Goal: Task Accomplishment & Management: Manage account settings

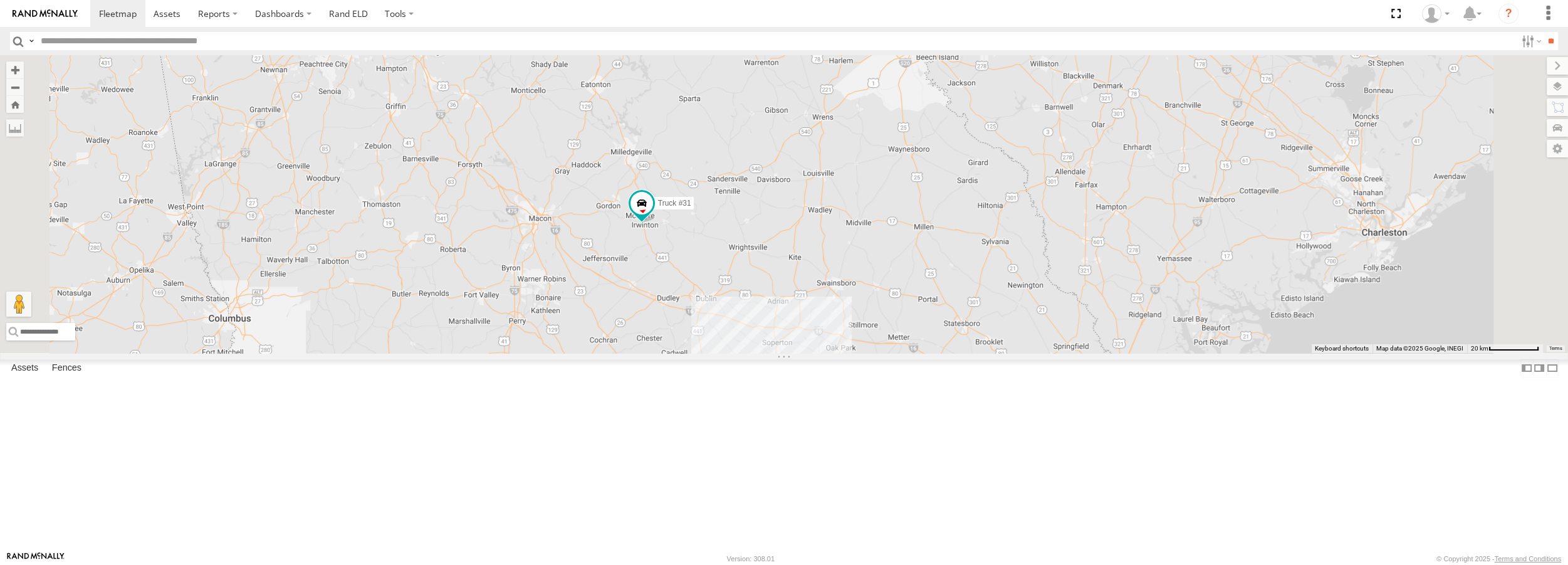
click at [1012, 9] on div at bounding box center [926, 0] width 171 height 19
click at [943, 4] on label at bounding box center [931, 0] width 24 height 9
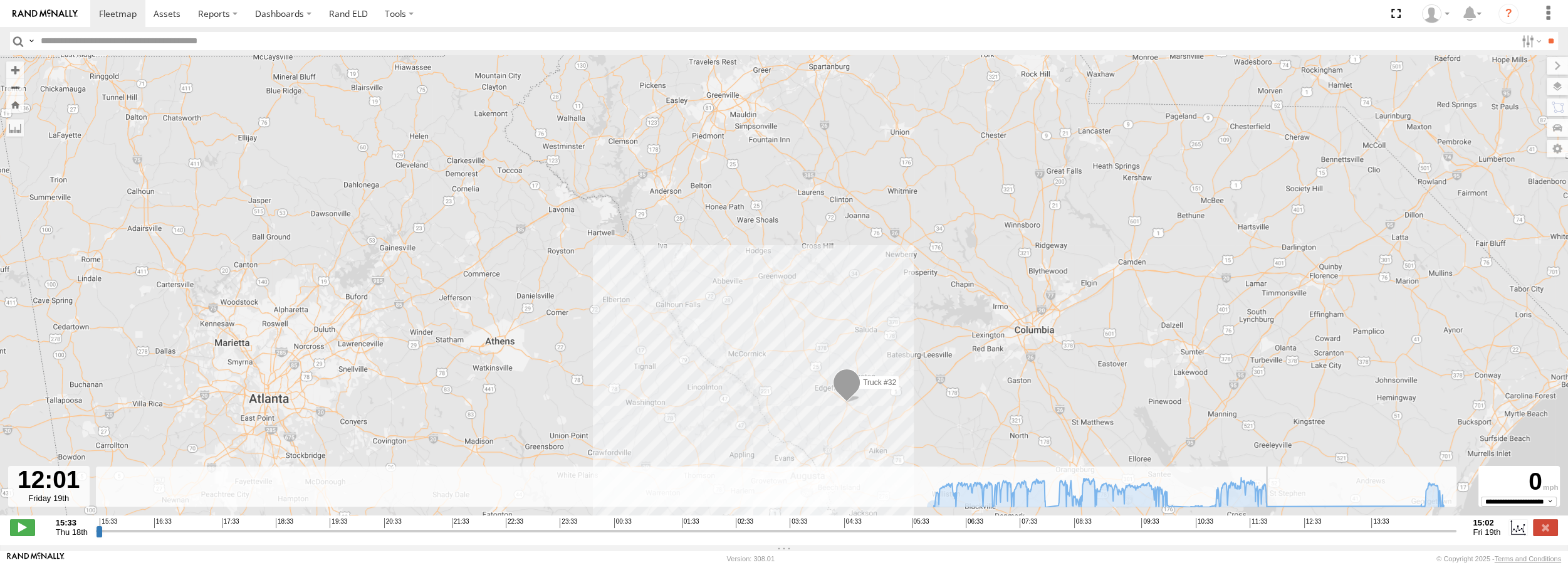
drag, startPoint x: 100, startPoint y: 538, endPoint x: 1279, endPoint y: 541, distance: 1179.0
click at [1279, 536] on input "range" at bounding box center [777, 530] width 1361 height 12
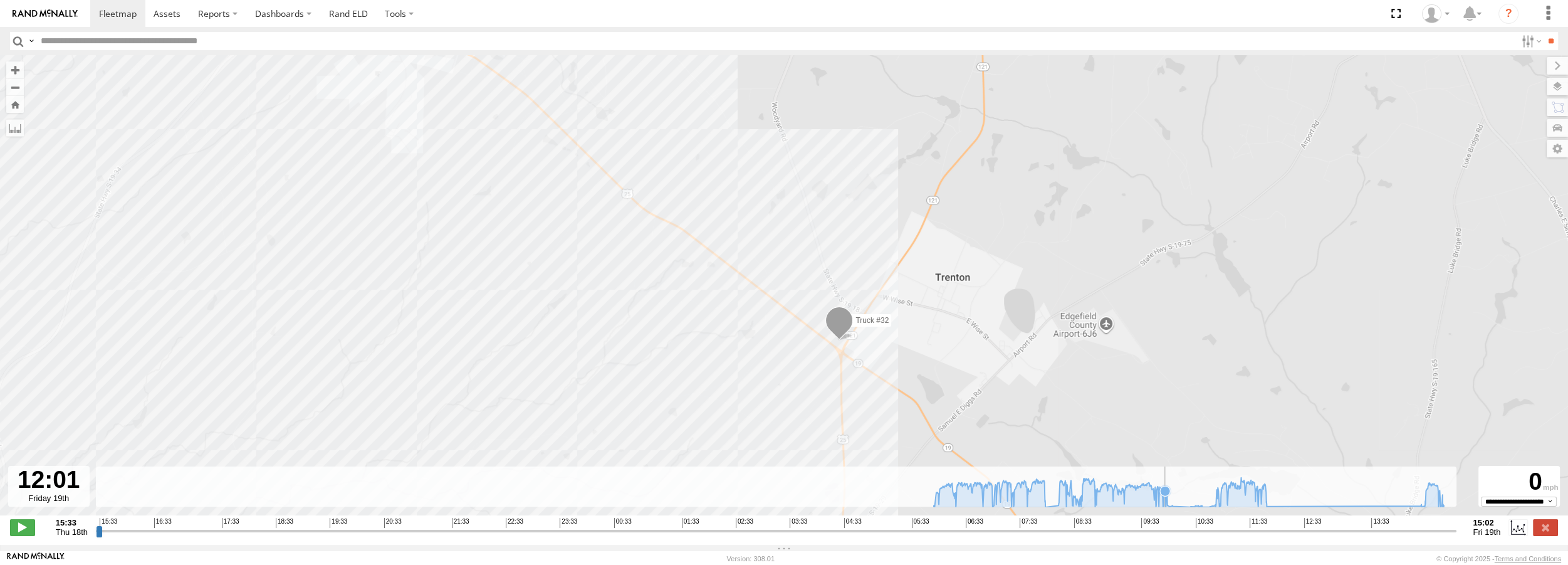
click at [1164, 506] on icon at bounding box center [1189, 492] width 523 height 29
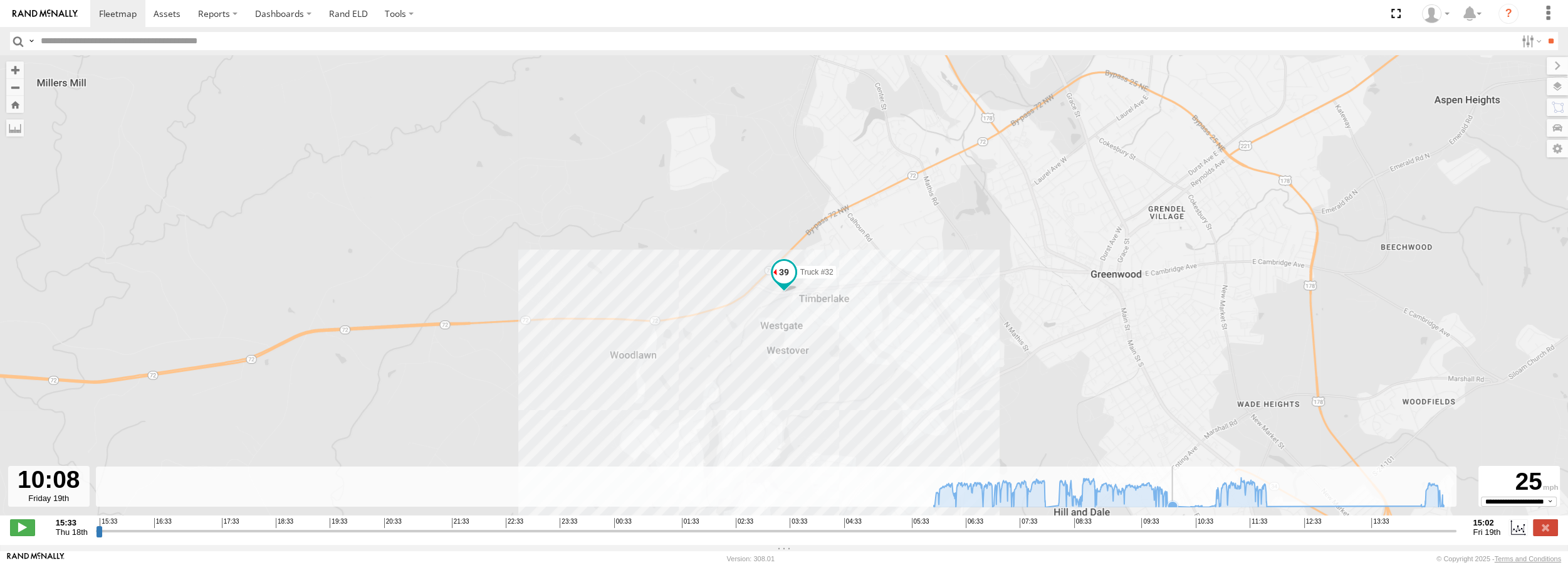
click at [1173, 498] on icon at bounding box center [1189, 492] width 523 height 29
click at [1214, 502] on icon at bounding box center [1189, 492] width 523 height 29
click at [1268, 499] on icon at bounding box center [1189, 492] width 523 height 29
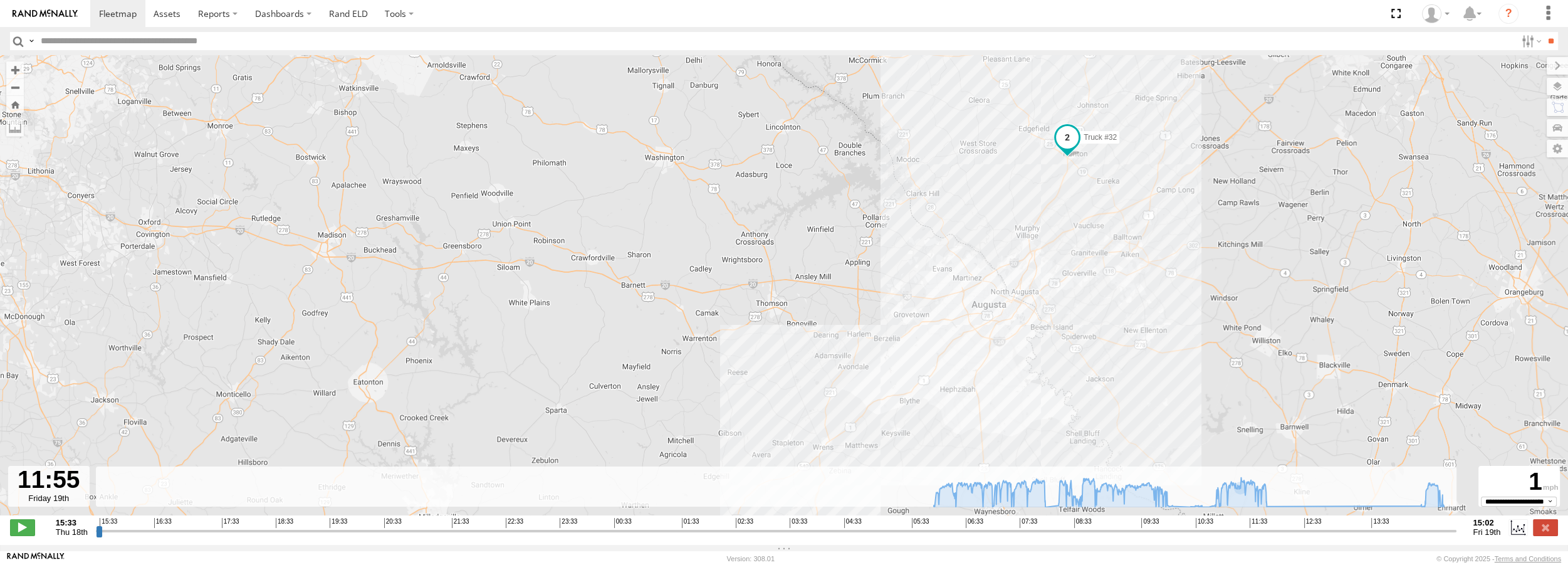
drag, startPoint x: 748, startPoint y: 410, endPoint x: 810, endPoint y: 141, distance: 276.1
click at [810, 143] on div "Truck #32" at bounding box center [784, 292] width 1568 height 474
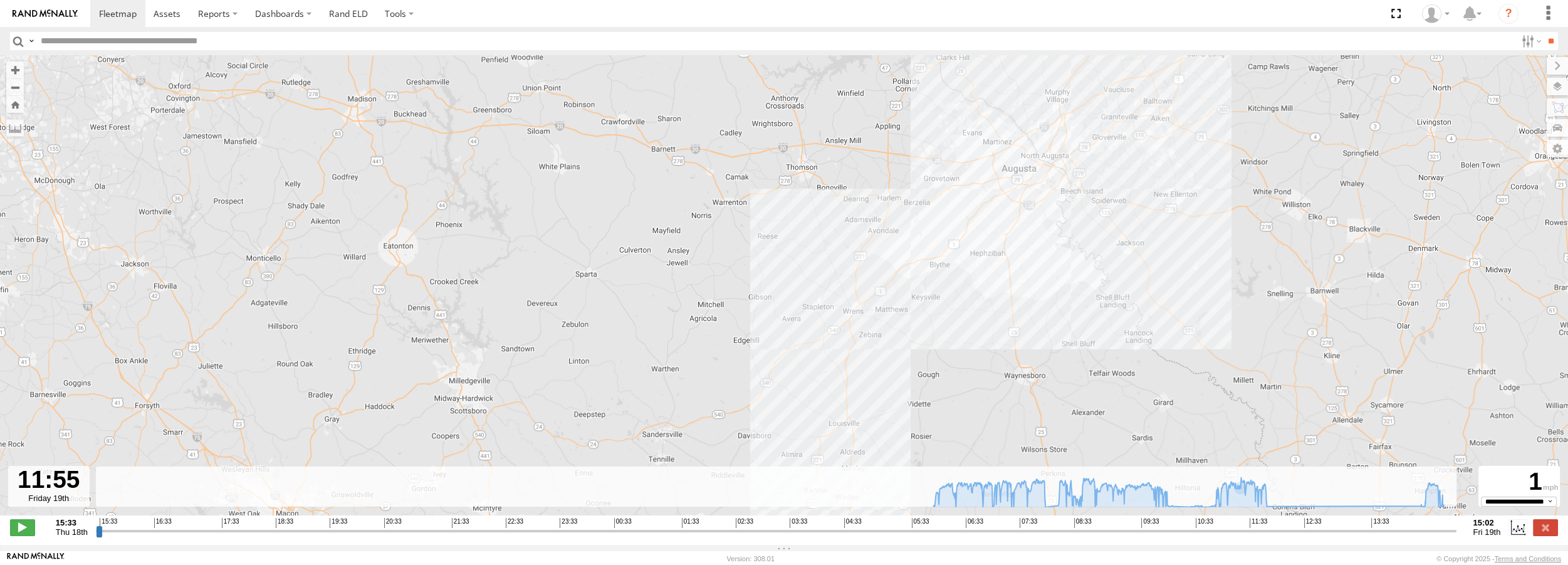
drag, startPoint x: 834, startPoint y: 332, endPoint x: 835, endPoint y: 225, distance: 107.0
click at [835, 225] on div "Truck #32" at bounding box center [784, 292] width 1568 height 474
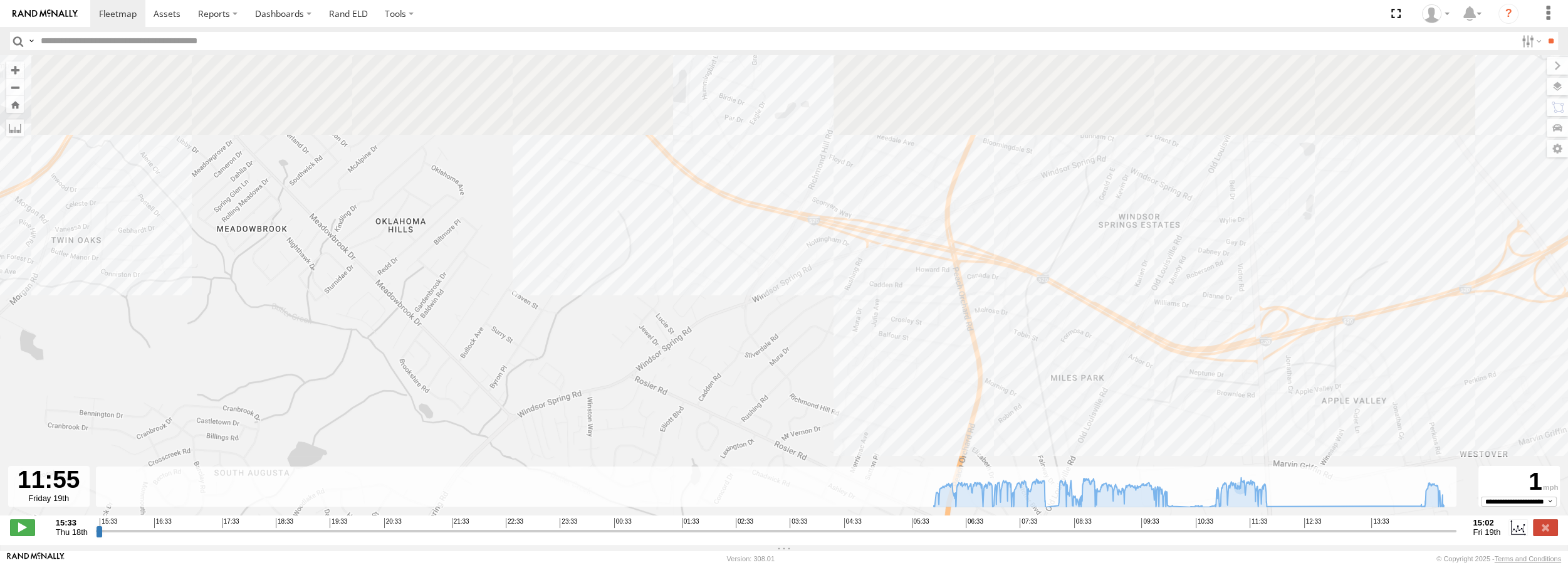
drag, startPoint x: 1053, startPoint y: 175, endPoint x: 1023, endPoint y: 440, distance: 266.7
click at [1023, 440] on div "Truck #32" at bounding box center [784, 292] width 1568 height 474
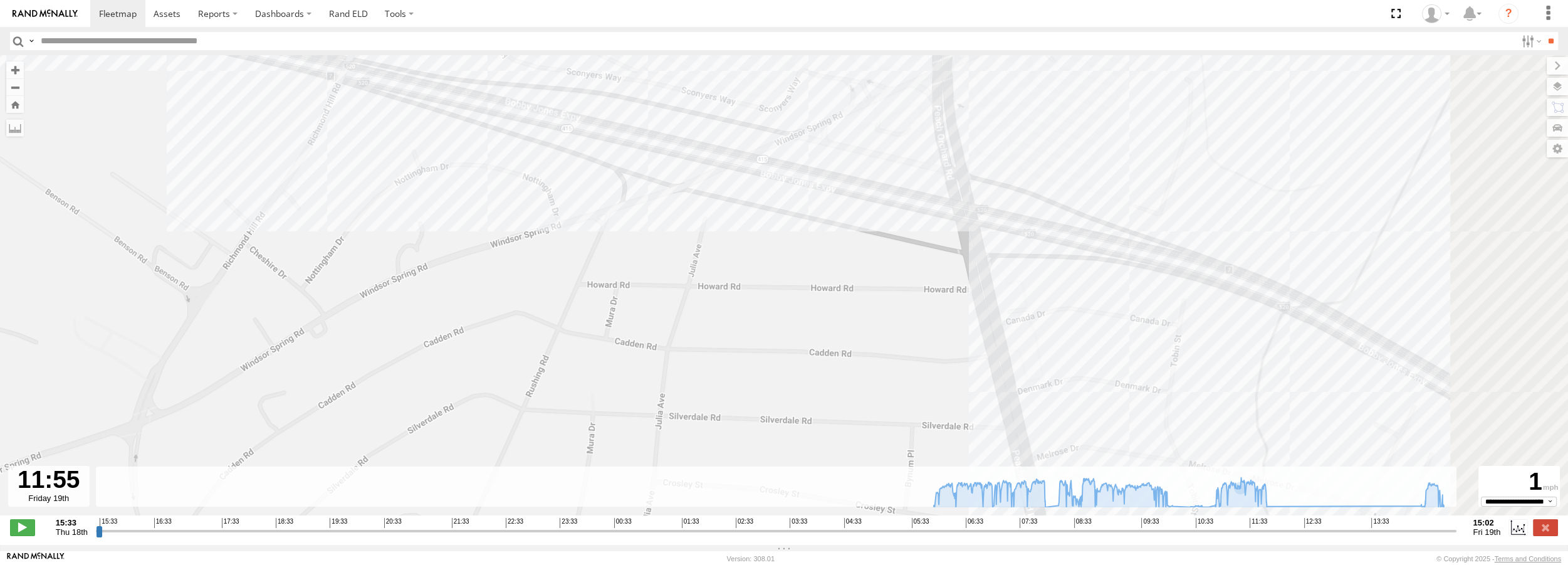
drag, startPoint x: 899, startPoint y: 140, endPoint x: 797, endPoint y: 122, distance: 103.6
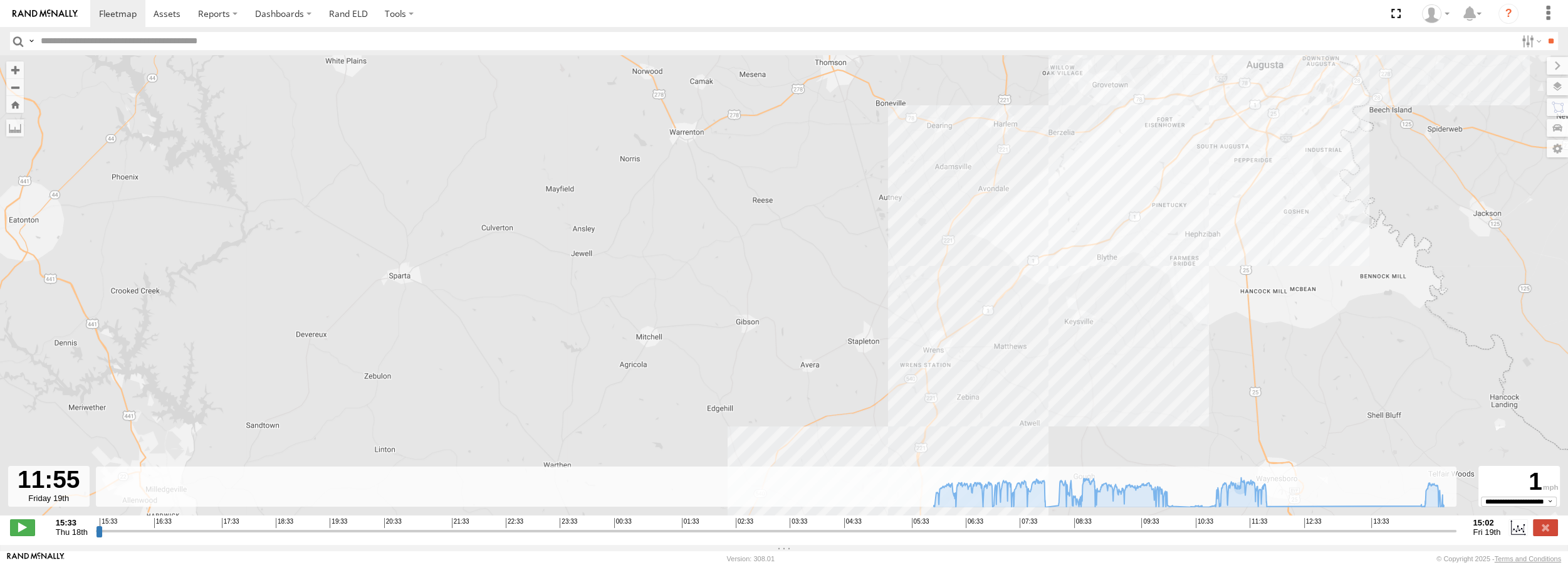
drag, startPoint x: 1129, startPoint y: 407, endPoint x: 1136, endPoint y: 195, distance: 212.1
click at [1136, 195] on div "Truck #32" at bounding box center [784, 292] width 1568 height 474
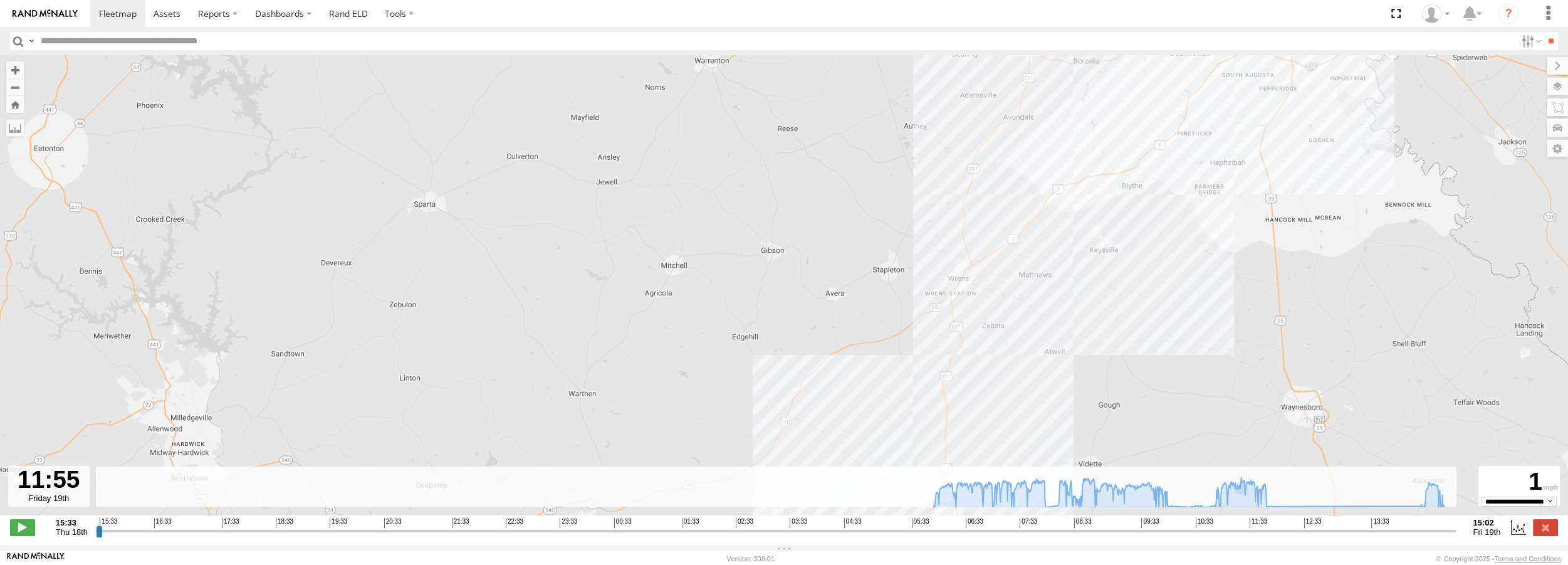
drag, startPoint x: 1114, startPoint y: 327, endPoint x: 1145, endPoint y: 253, distance: 80.2
click at [1145, 253] on div "Truck #32" at bounding box center [784, 292] width 1568 height 474
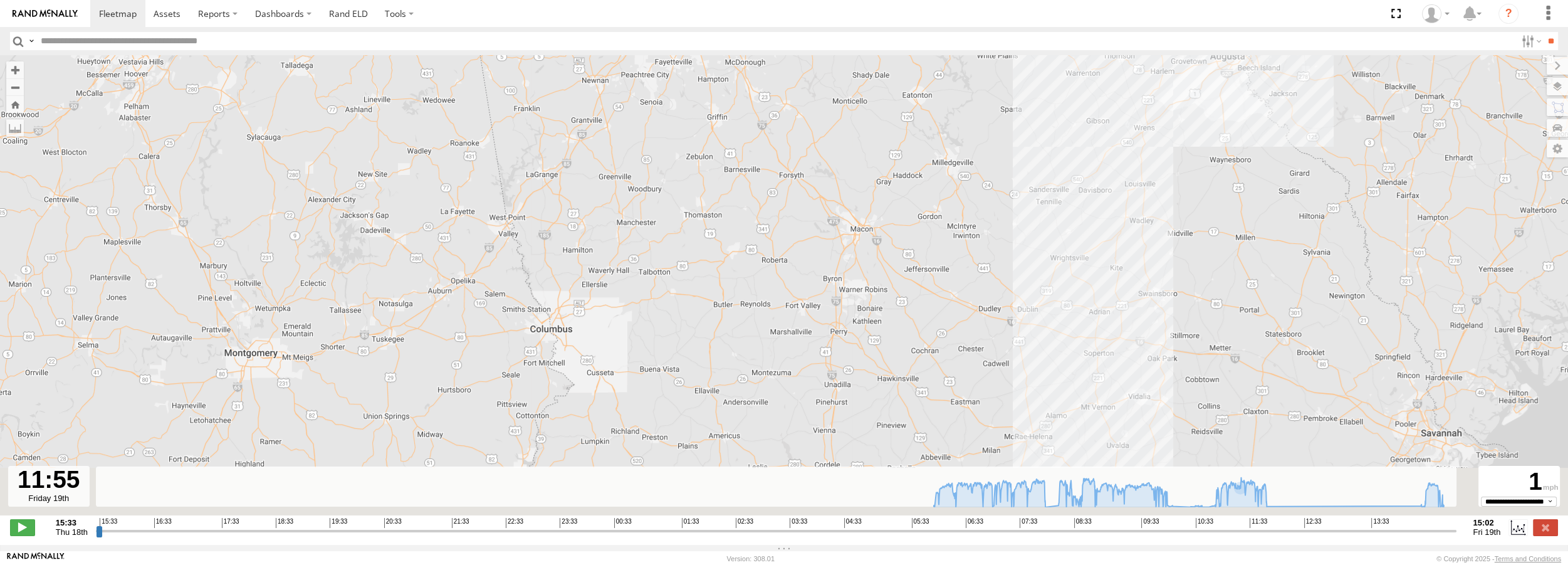
drag, startPoint x: 1284, startPoint y: 292, endPoint x: 1286, endPoint y: 271, distance: 21.1
click at [1286, 273] on div "Truck #32" at bounding box center [784, 292] width 1568 height 474
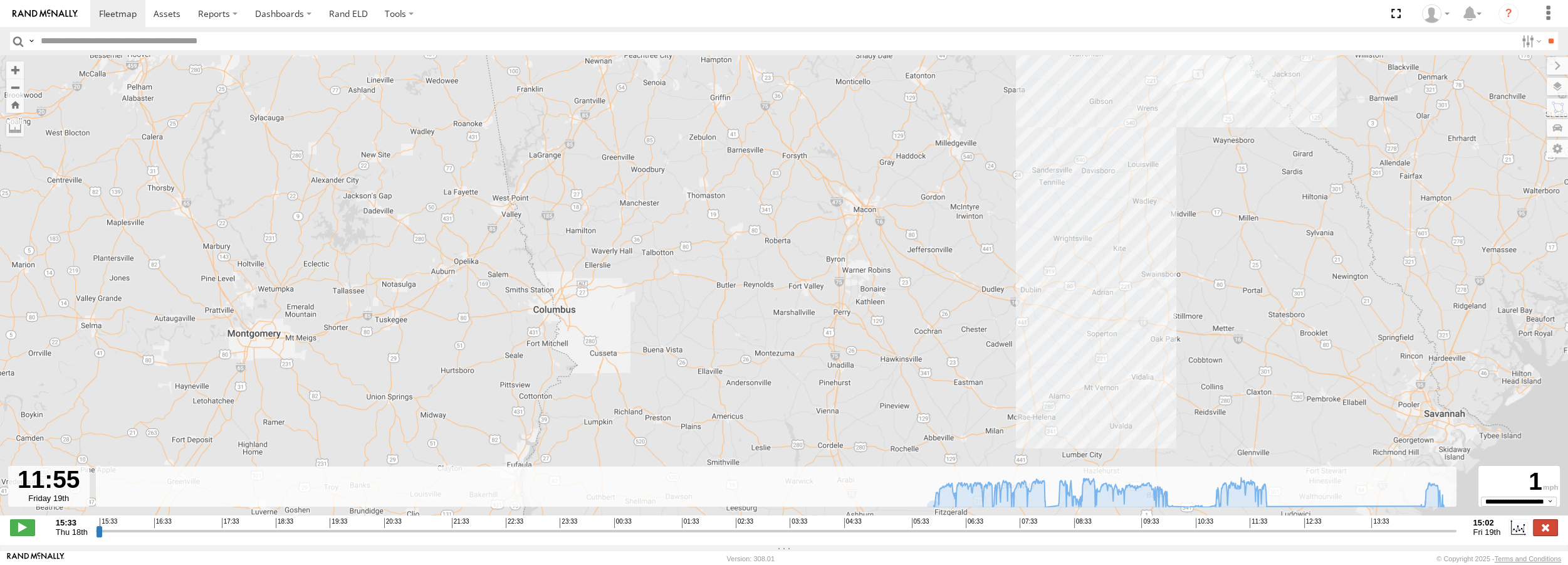
click at [1535, 531] on label at bounding box center [1546, 527] width 25 height 16
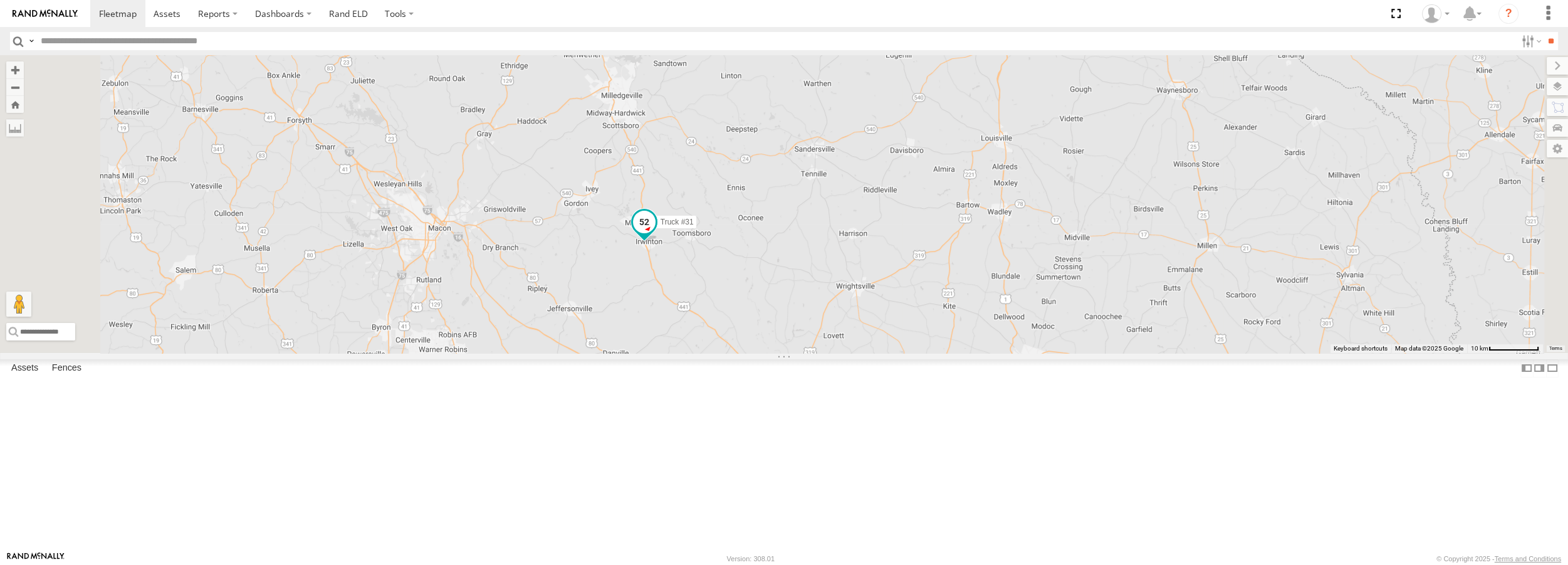
click at [655, 233] on span at bounding box center [644, 222] width 22 height 22
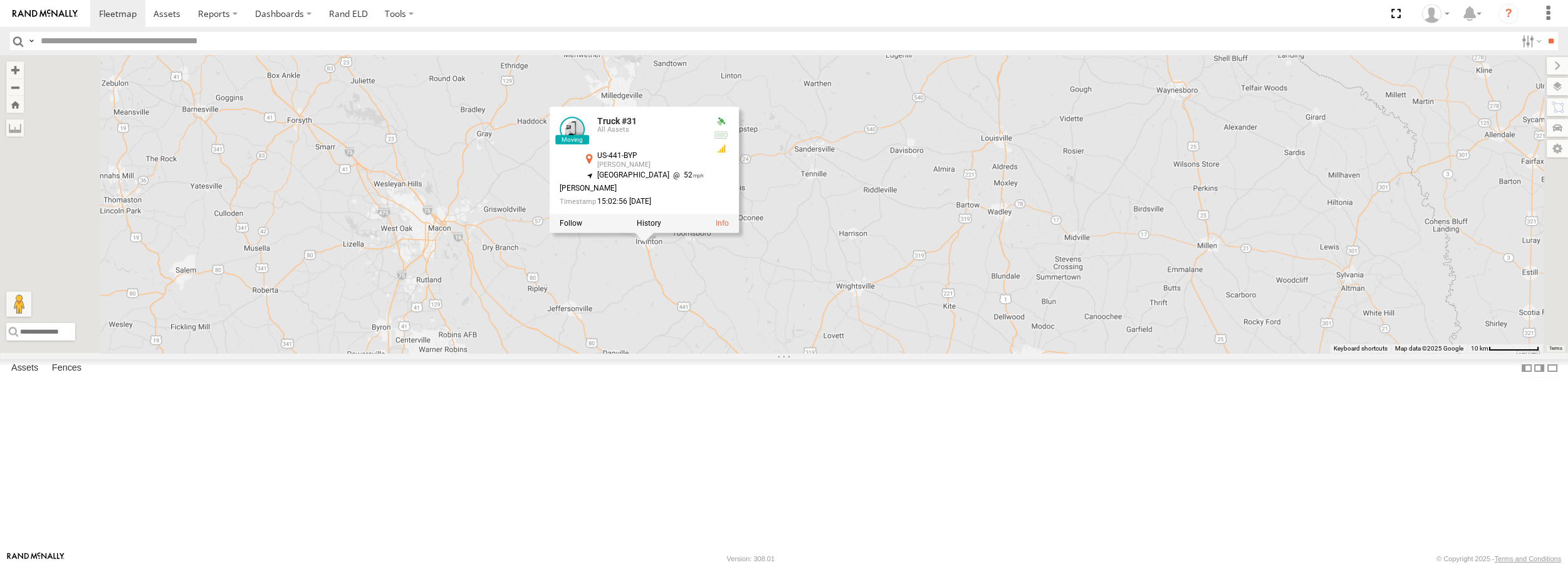
click at [739, 232] on div at bounding box center [644, 223] width 189 height 19
click at [661, 227] on label at bounding box center [648, 223] width 24 height 9
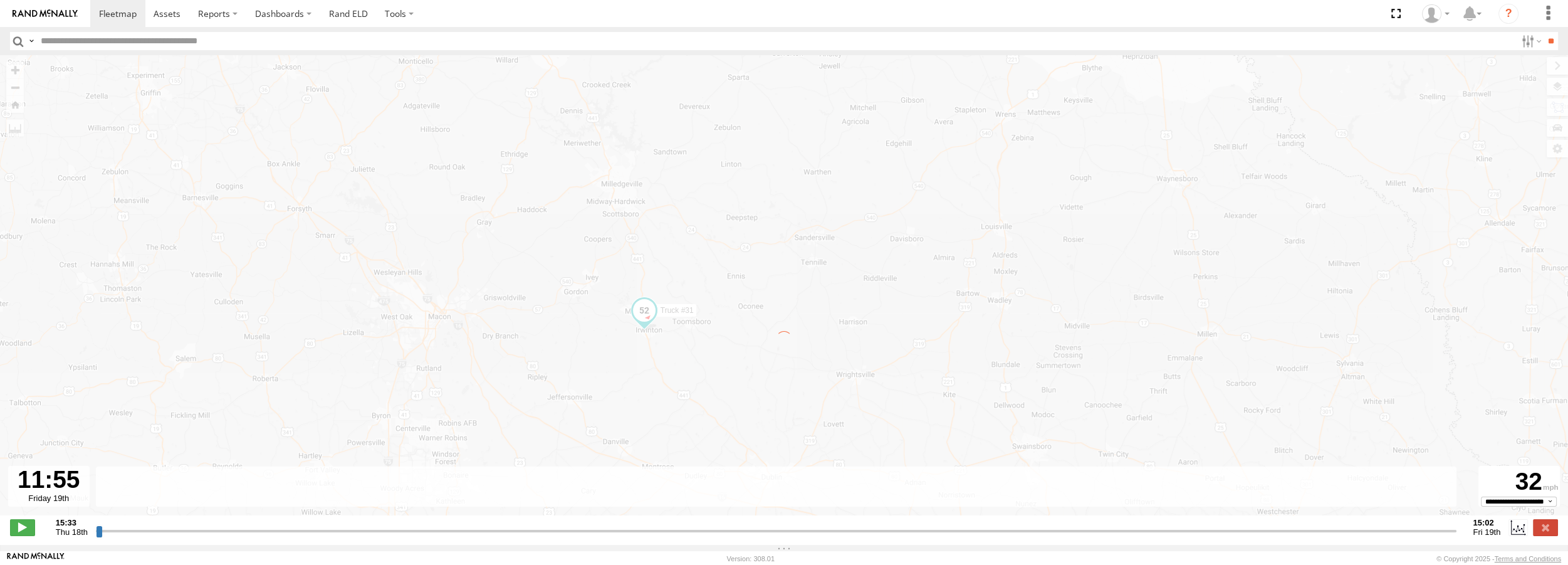
type input "**********"
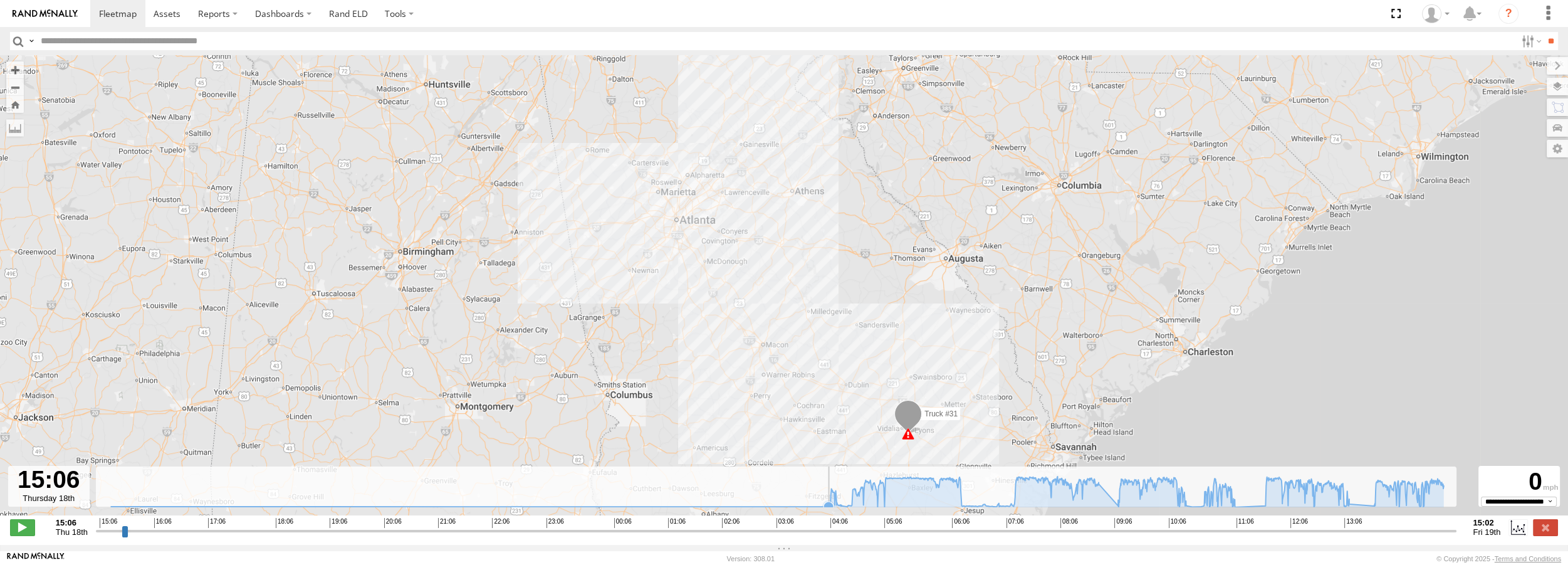
click at [828, 511] on icon at bounding box center [828, 506] width 10 height 10
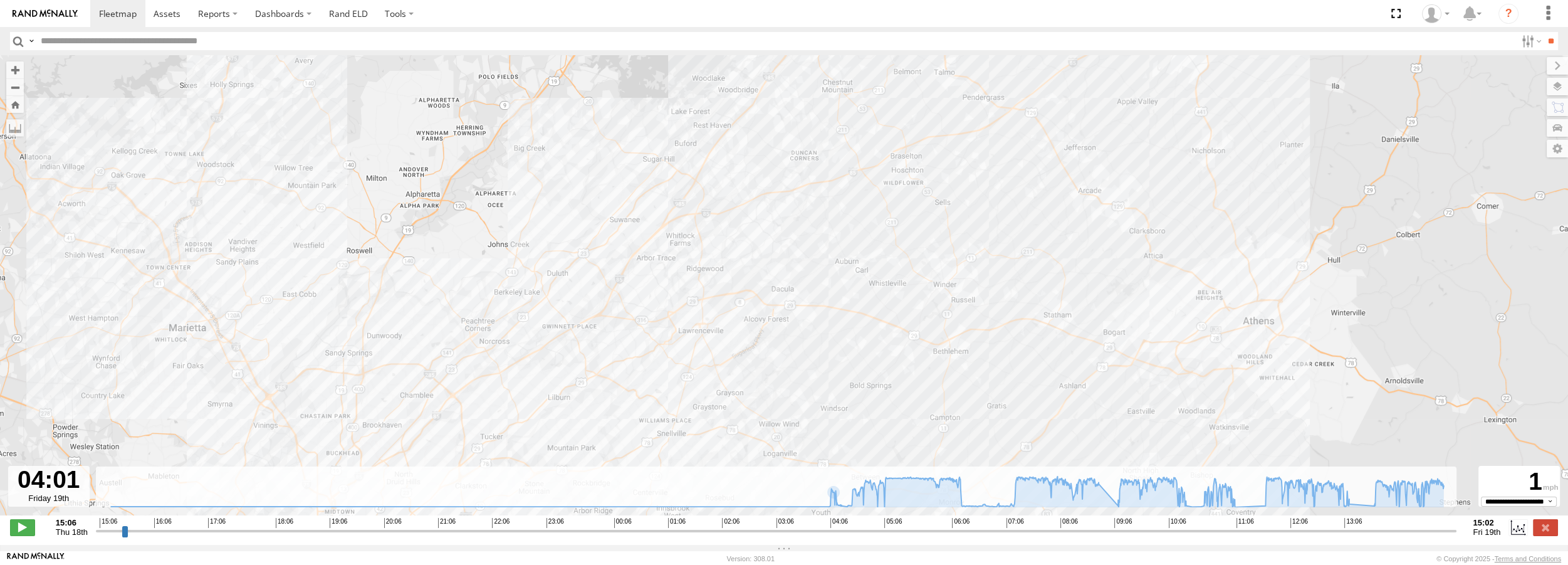
drag, startPoint x: 979, startPoint y: 306, endPoint x: 789, endPoint y: 265, distance: 194.4
click at [789, 265] on div "Truck #31 03:41 Fri" at bounding box center [784, 292] width 1568 height 474
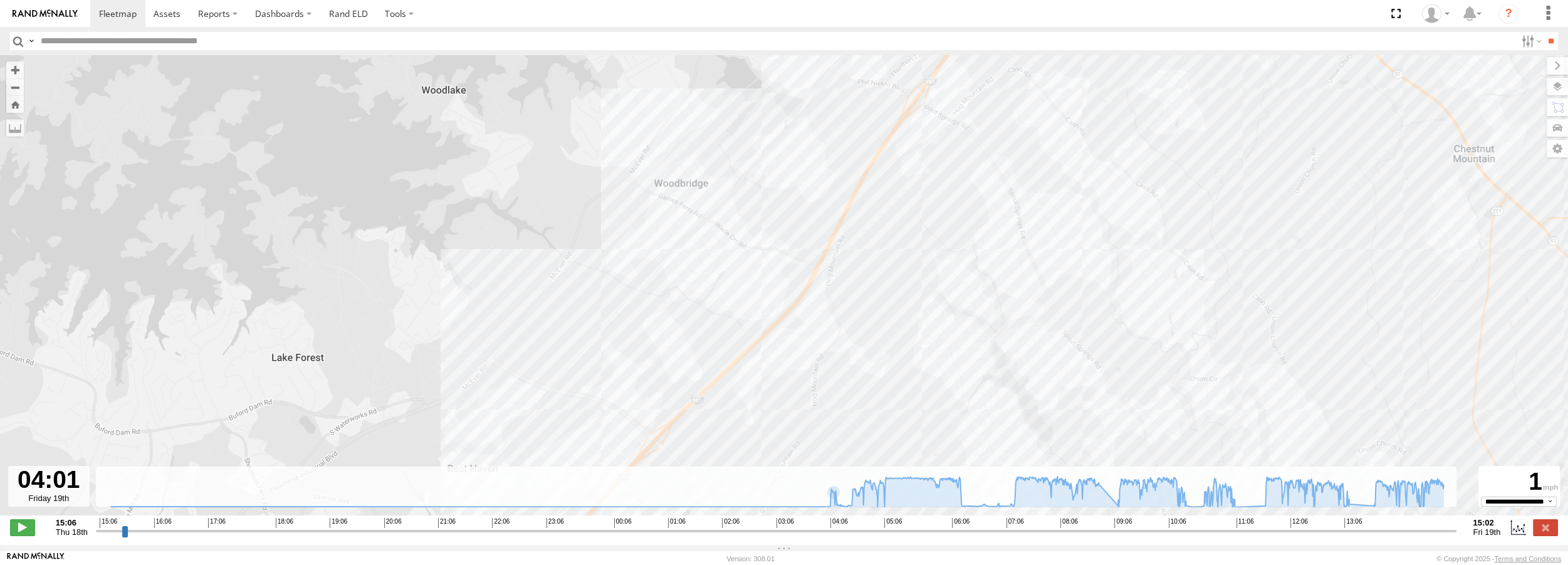
drag, startPoint x: 917, startPoint y: 153, endPoint x: 912, endPoint y: 235, distance: 82.2
click at [912, 235] on div "Truck #31 03:41 Fri" at bounding box center [784, 292] width 1568 height 474
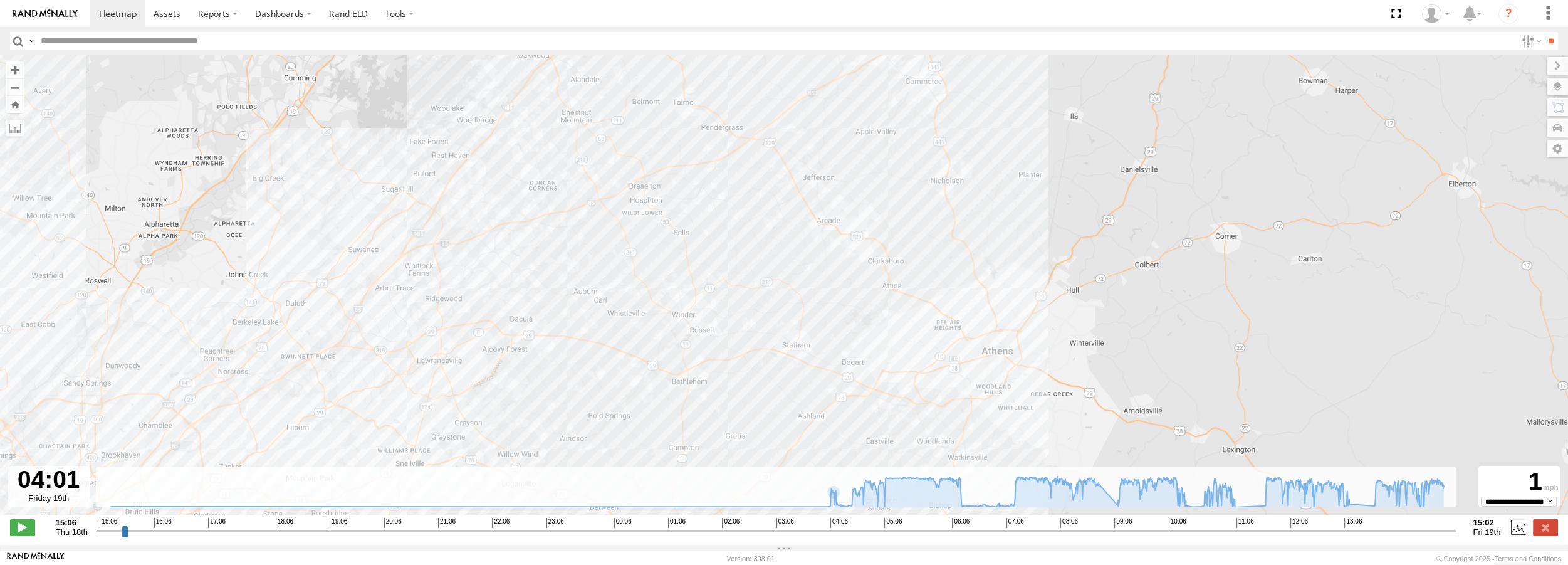
drag, startPoint x: 1021, startPoint y: 336, endPoint x: 865, endPoint y: 282, distance: 165.1
click at [865, 282] on div "Truck #31 03:41 Fri" at bounding box center [784, 292] width 1568 height 474
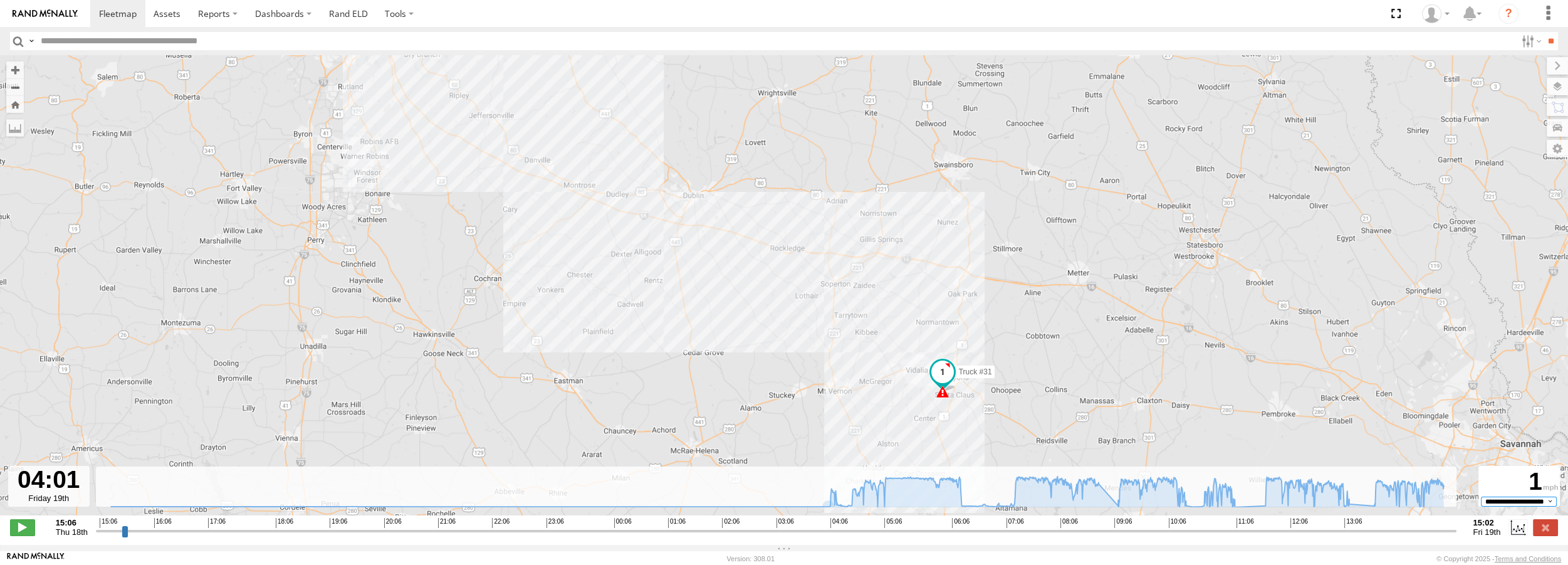
click at [1547, 506] on select "**********" at bounding box center [1518, 502] width 76 height 10
click at [1547, 520] on div "Truck #31 03:41 Fri" at bounding box center [784, 292] width 1568 height 474
click at [1546, 529] on label at bounding box center [1546, 527] width 25 height 16
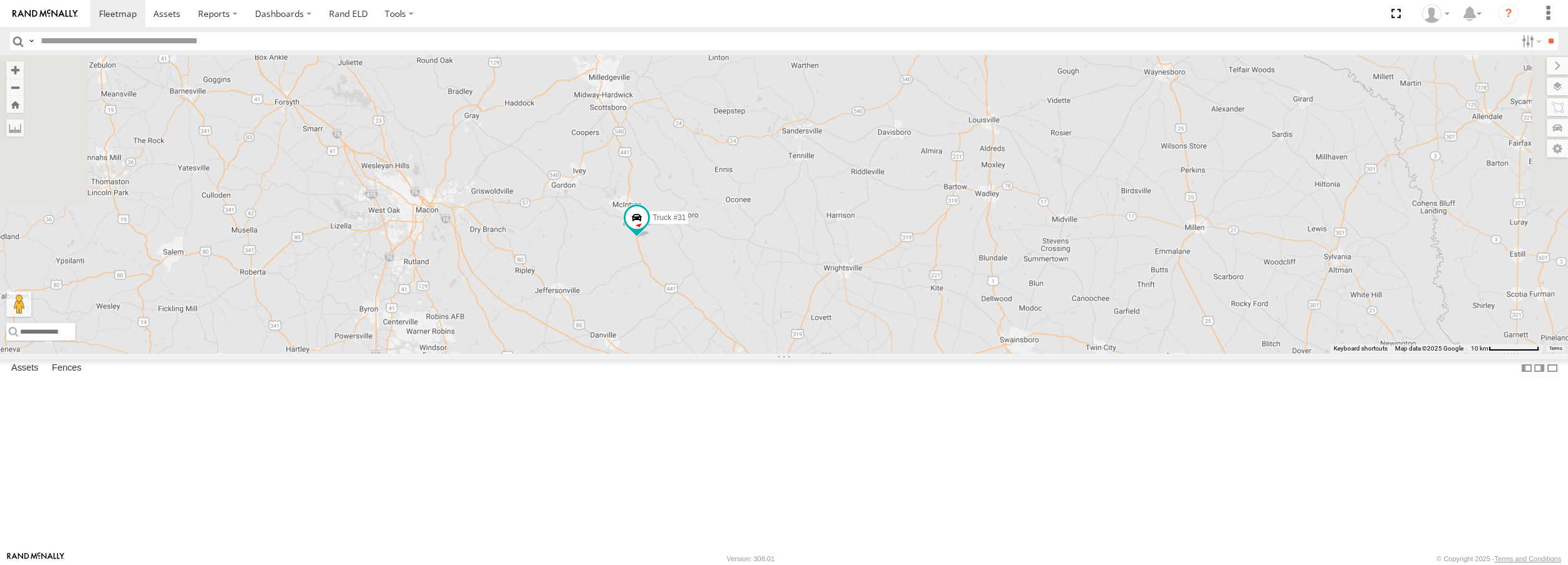
drag, startPoint x: 1039, startPoint y: 421, endPoint x: 959, endPoint y: 307, distance: 139.3
click at [959, 307] on div "Truck #31" at bounding box center [784, 204] width 1568 height 297
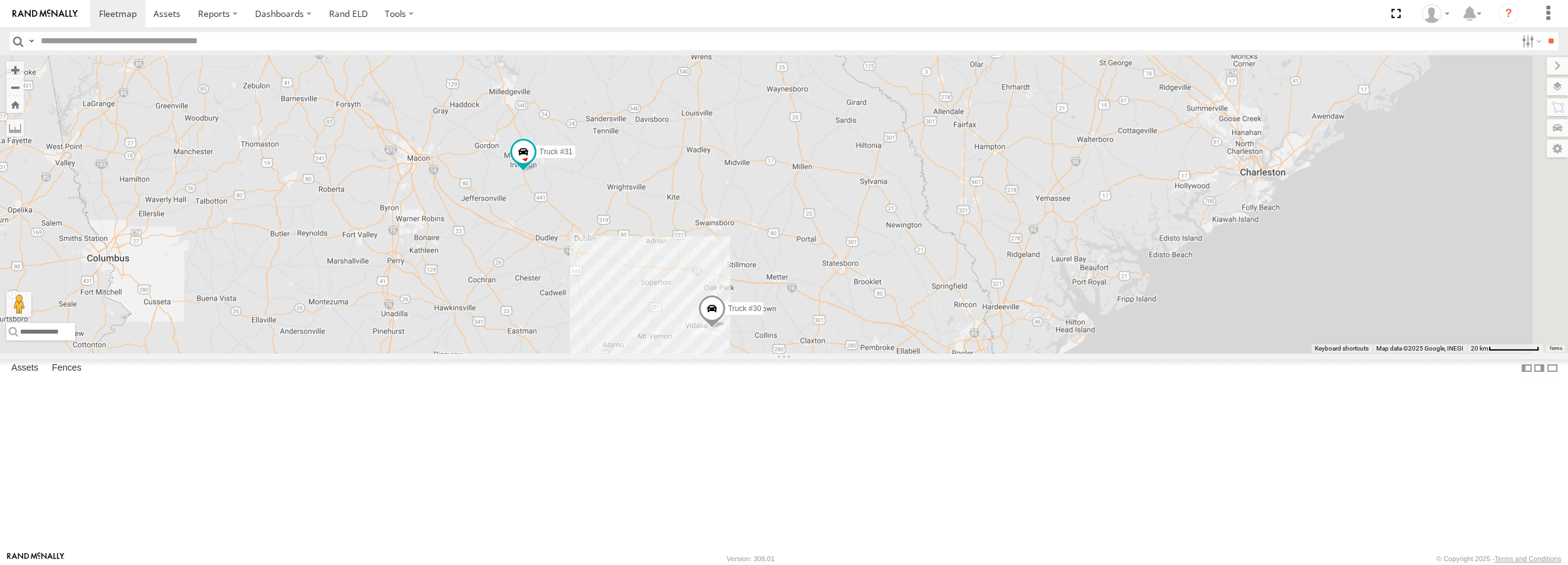
drag, startPoint x: 1198, startPoint y: 344, endPoint x: 1038, endPoint y: 349, distance: 160.1
click at [1038, 349] on div "Truck #30 Truck #31 Truck #32" at bounding box center [784, 204] width 1568 height 297
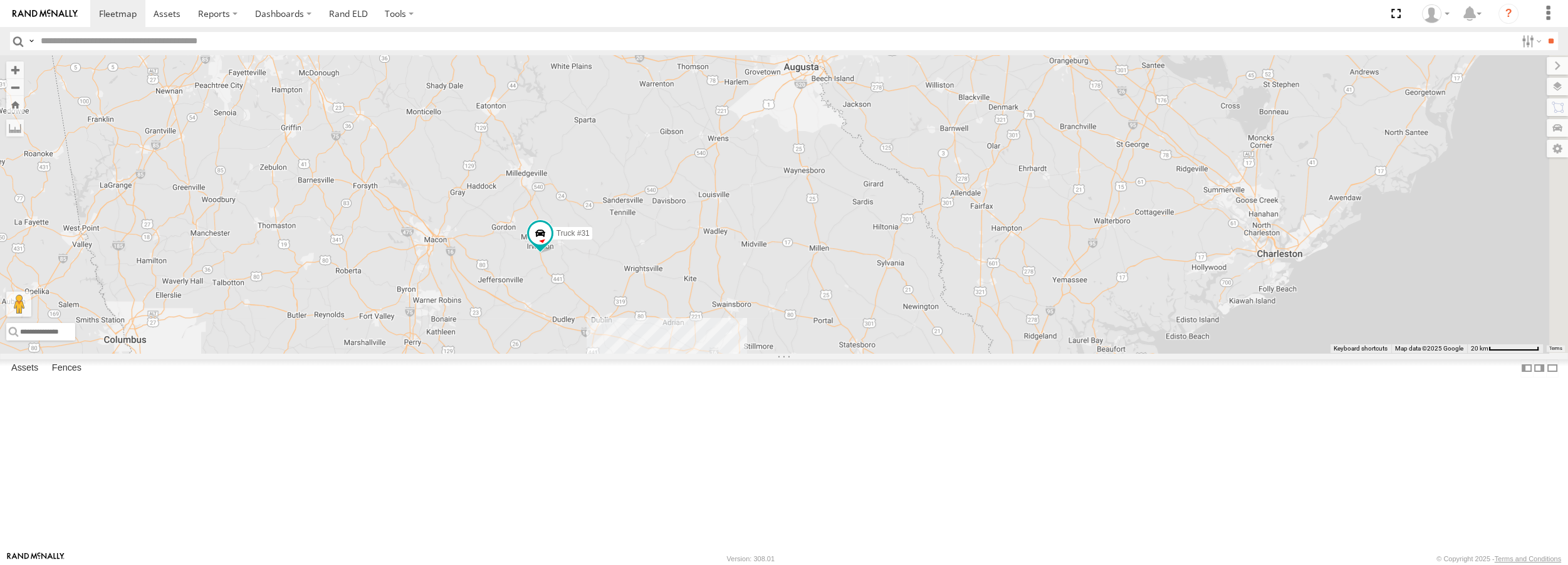
drag, startPoint x: 1000, startPoint y: 282, endPoint x: 991, endPoint y: 338, distance: 56.7
click at [991, 338] on div "Truck #30 Truck #31 Truck #32" at bounding box center [784, 204] width 1568 height 297
drag, startPoint x: 989, startPoint y: 319, endPoint x: 988, endPoint y: 312, distance: 7.1
click at [988, 312] on div "Truck #30 Truck #31 Truck #32" at bounding box center [784, 204] width 1568 height 297
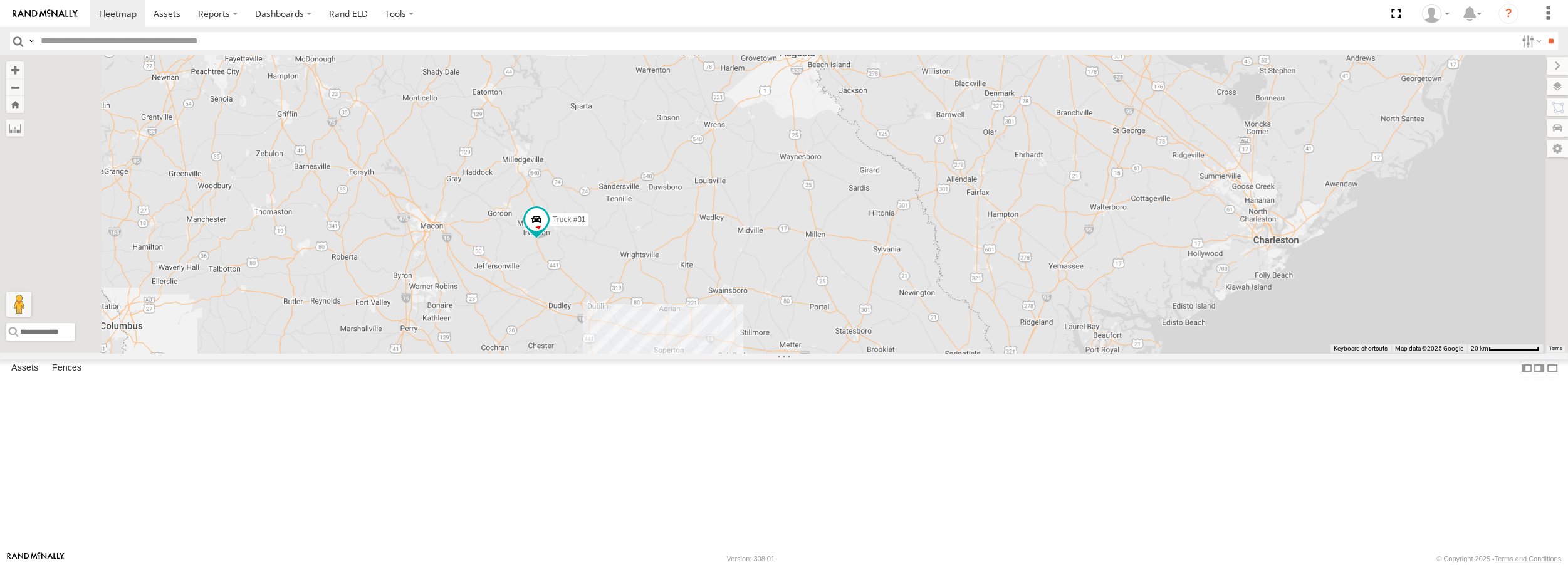
drag, startPoint x: 976, startPoint y: 261, endPoint x: 973, endPoint y: 251, distance: 10.4
click at [973, 251] on div "Truck #30 Truck #31 Truck #32" at bounding box center [784, 204] width 1568 height 297
click at [0, 0] on link at bounding box center [0, 0] width 0 height 0
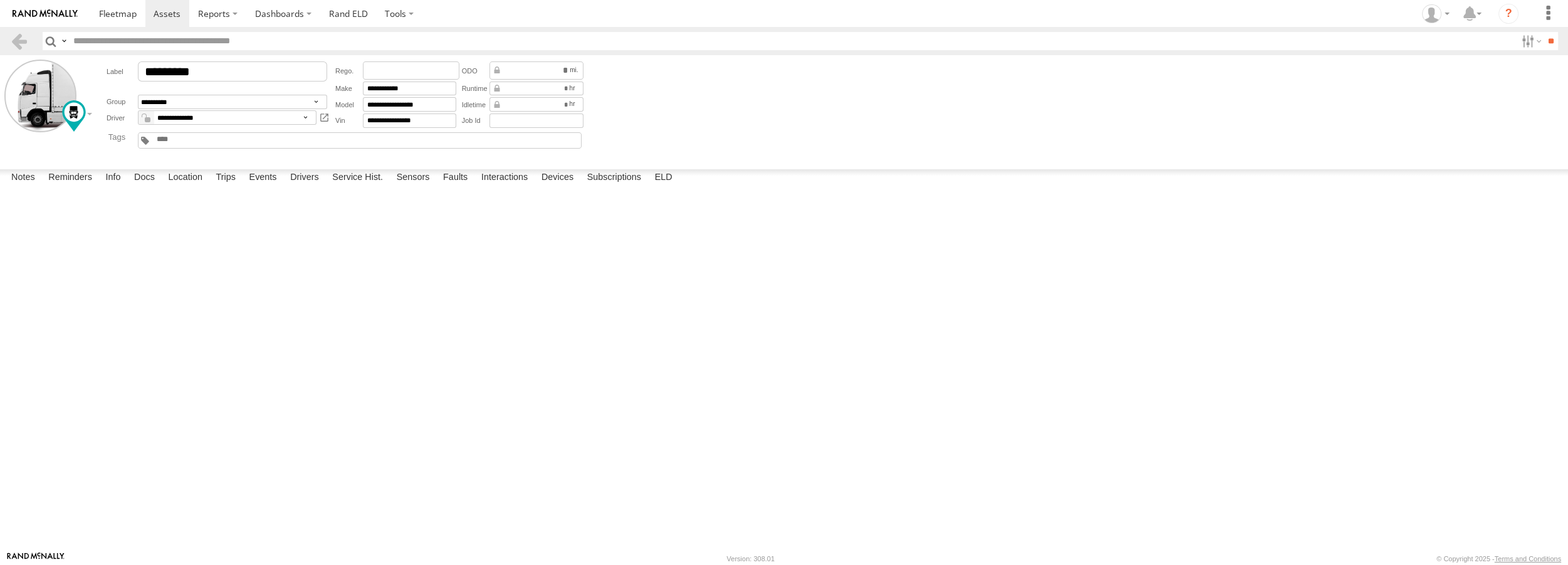
click at [0, 0] on div "Special Instructions" at bounding box center [0, 0] width 0 height 0
click at [115, 30] on header "Search Query Asset ID Asset Label Registration Manufacturer Model VIN Job ID" at bounding box center [784, 41] width 1568 height 28
click at [121, 16] on span at bounding box center [118, 13] width 38 height 12
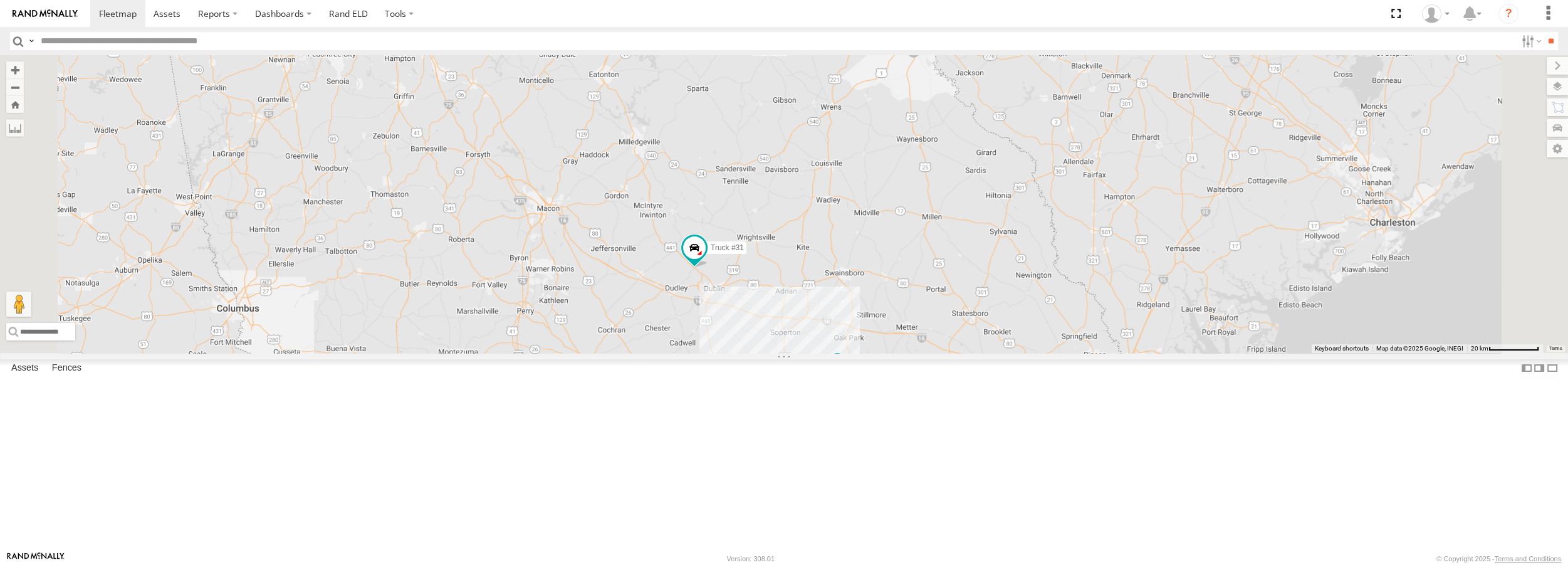
click at [0, 0] on div at bounding box center [0, 0] width 0 height 0
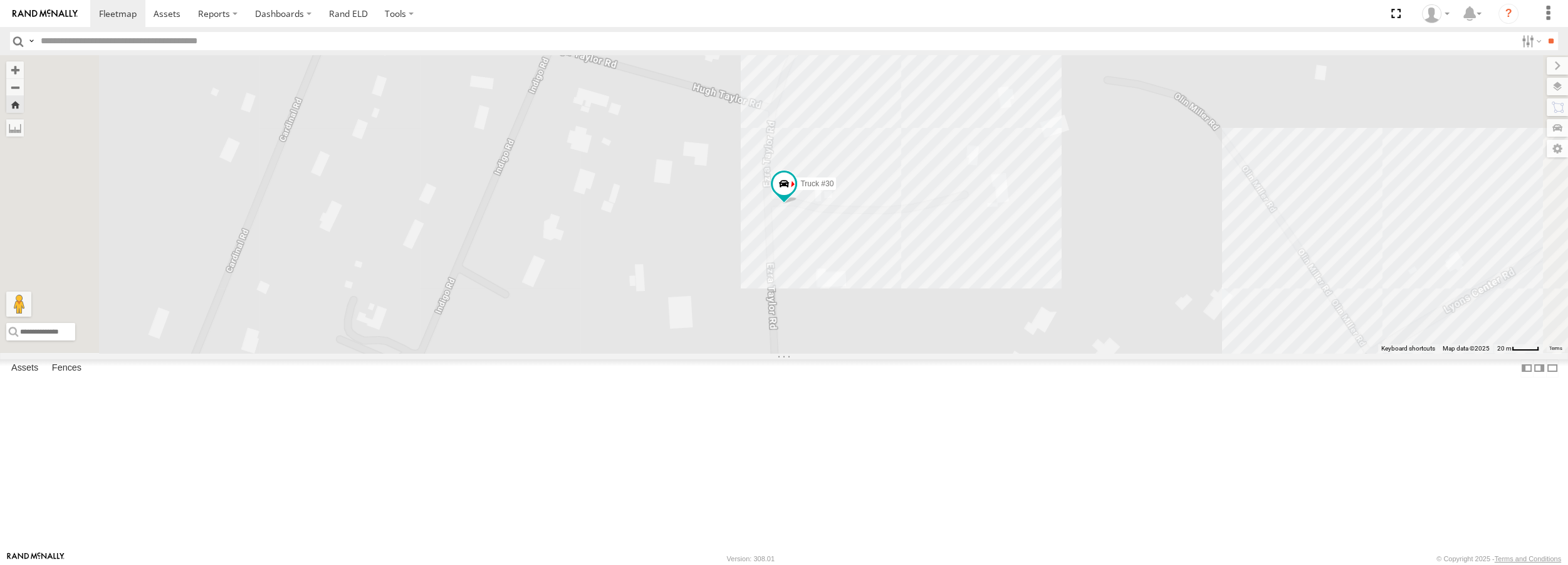
click at [0, 0] on link at bounding box center [0, 0] width 0 height 0
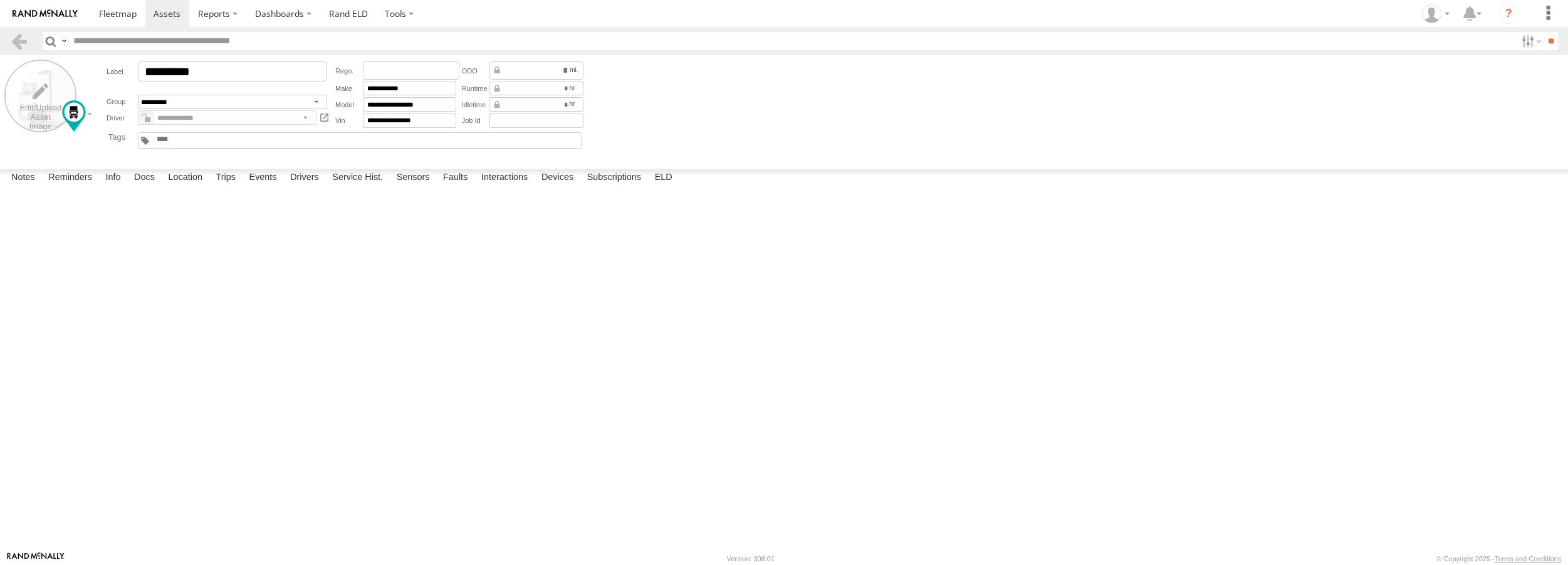
click at [38, 86] on label at bounding box center [40, 95] width 72 height 72
click at [0, 0] on label "Library" at bounding box center [0, 0] width 0 height 0
click at [0, 0] on label "Upload" at bounding box center [0, 0] width 0 height 0
click at [0, 0] on label "Choose file to Upload" at bounding box center [0, 0] width 0 height 0
click at [0, 0] on input "file" at bounding box center [0, 0] width 0 height 0
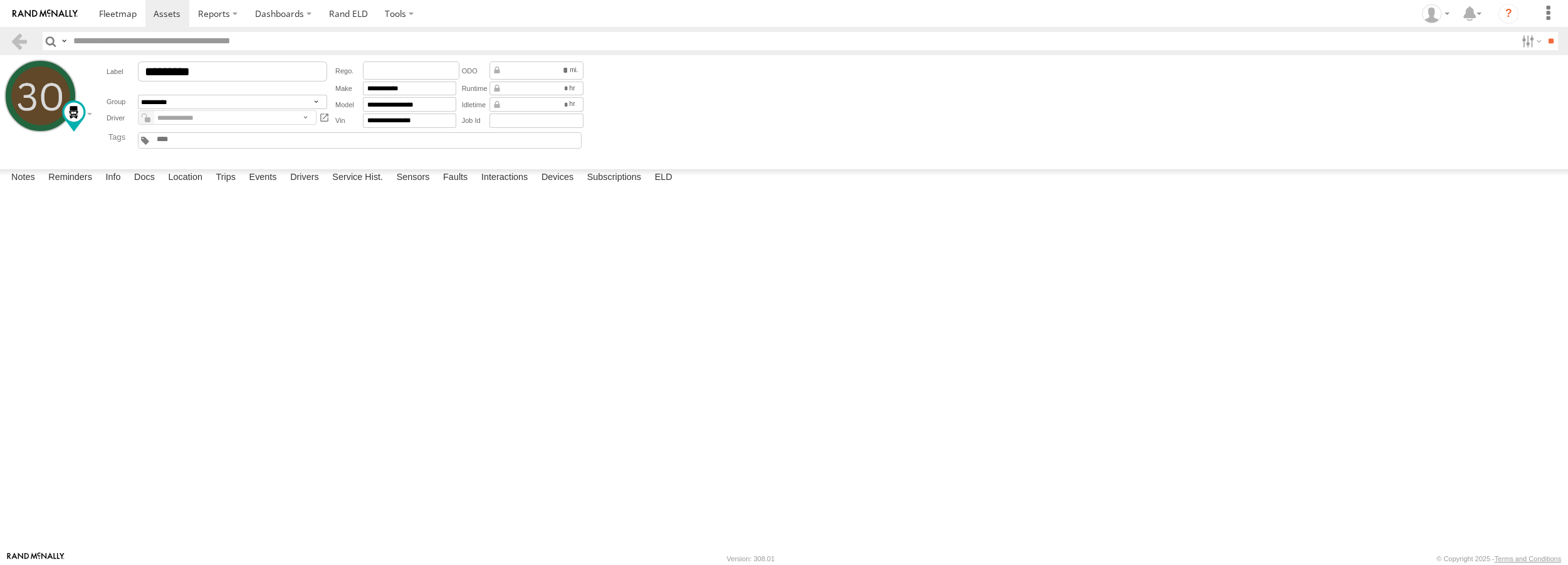
click at [0, 0] on label "Close" at bounding box center [0, 0] width 0 height 0
click at [13, 41] on link at bounding box center [19, 41] width 18 height 18
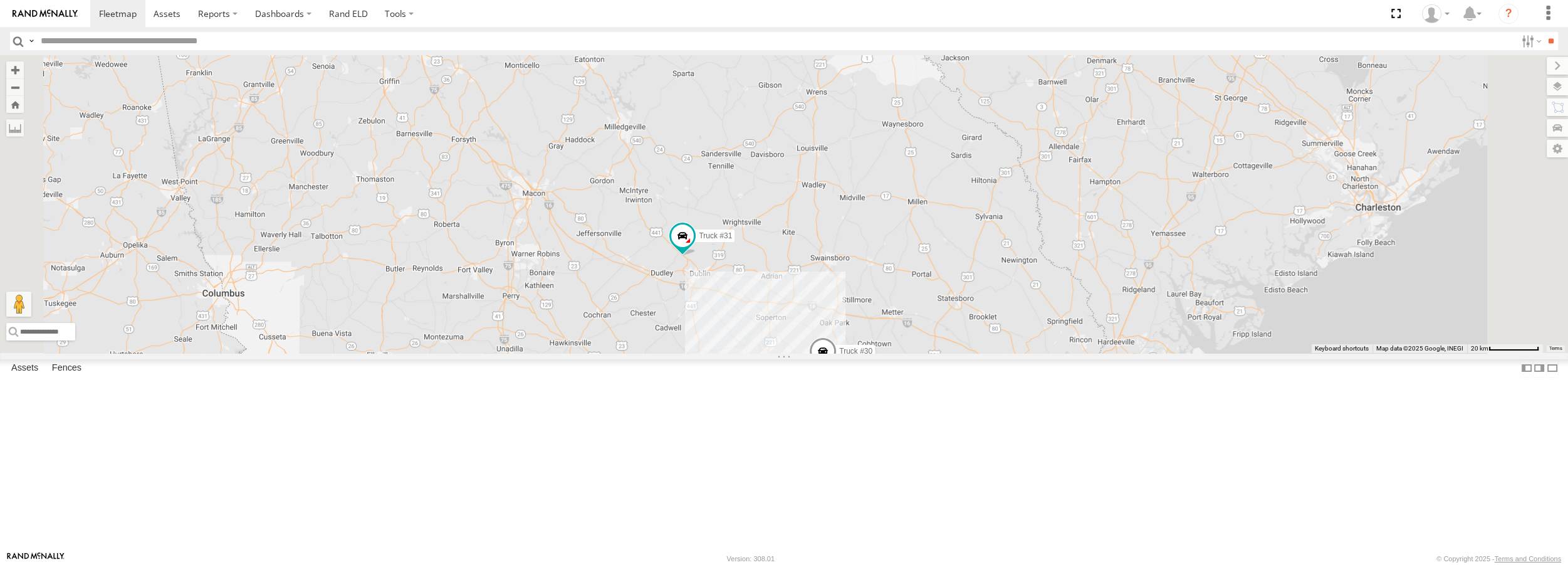
click at [0, 0] on div at bounding box center [0, 0] width 0 height 0
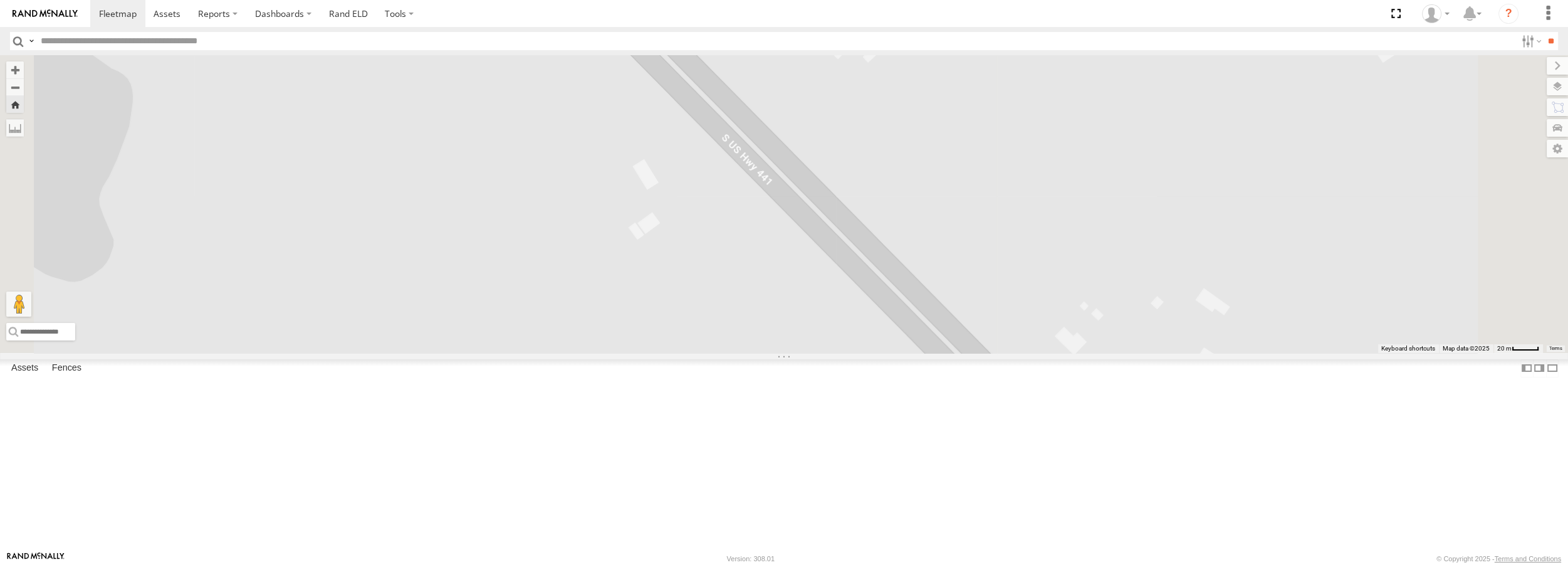
drag, startPoint x: 30, startPoint y: 77, endPoint x: 229, endPoint y: 84, distance: 199.1
click at [0, 0] on div "Video" at bounding box center [0, 0] width 0 height 0
click at [0, 0] on link at bounding box center [0, 0] width 0 height 0
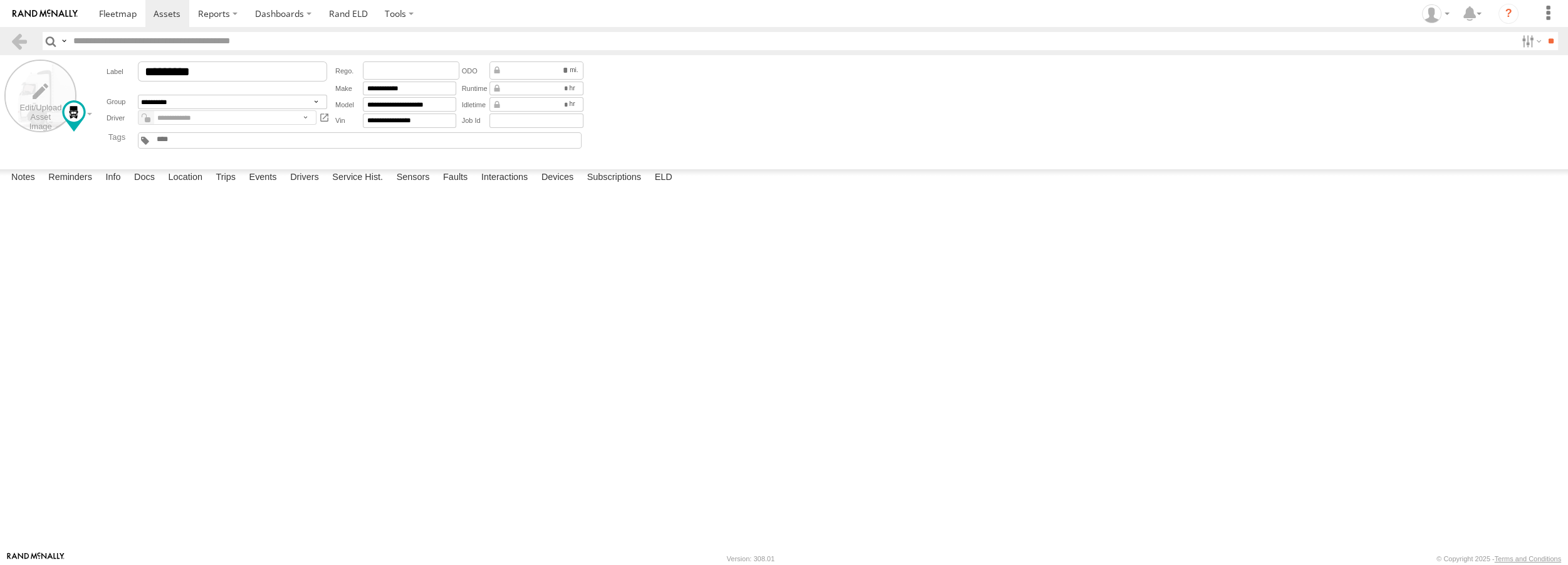
click at [50, 85] on label at bounding box center [40, 95] width 72 height 72
click at [0, 0] on label "Choose file to Upload" at bounding box center [0, 0] width 0 height 0
click at [0, 0] on input "file" at bounding box center [0, 0] width 0 height 0
click at [0, 0] on label "Choose file to Upload" at bounding box center [0, 0] width 0 height 0
click at [0, 0] on input "file" at bounding box center [0, 0] width 0 height 0
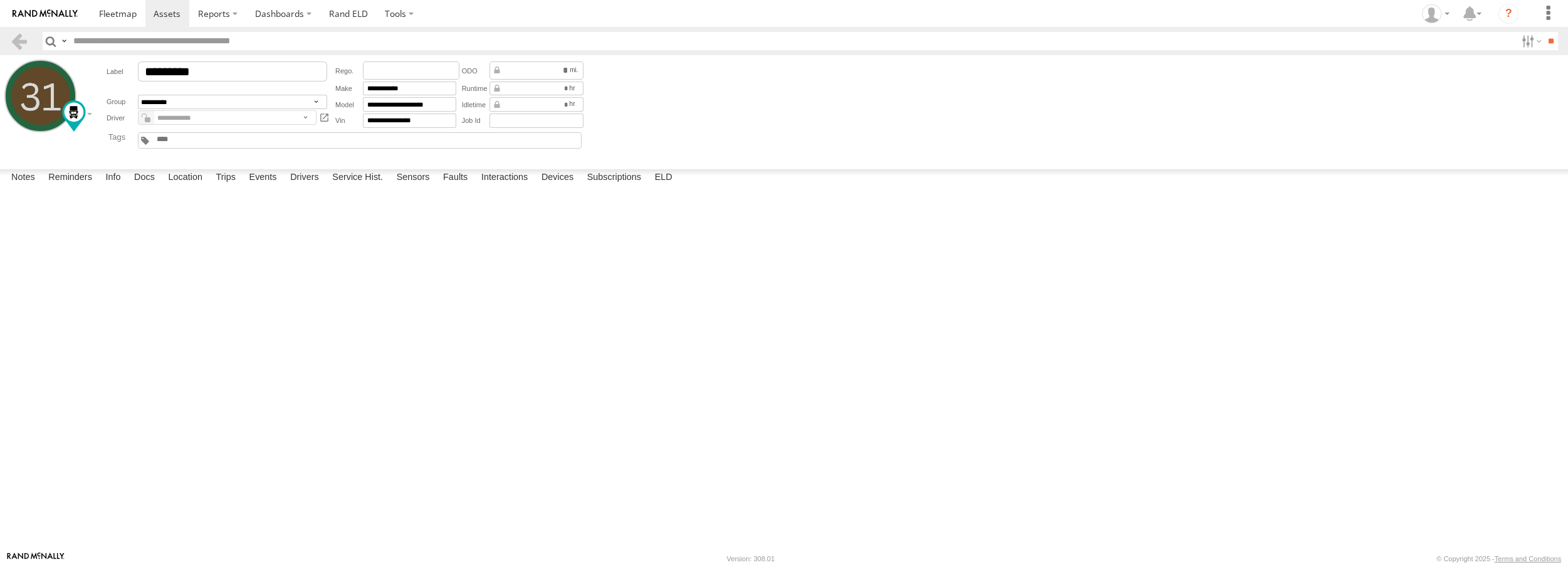
click at [0, 0] on label "Close" at bounding box center [0, 0] width 0 height 0
click at [26, 42] on link at bounding box center [19, 41] width 18 height 18
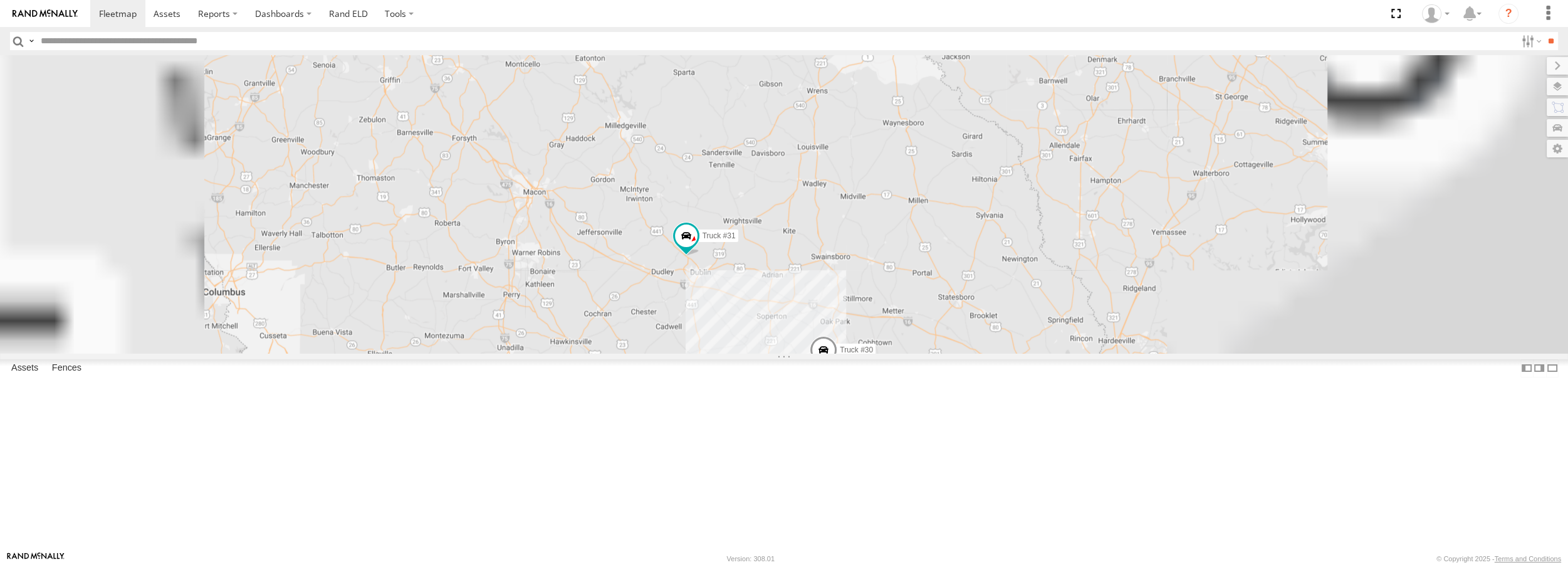
click at [0, 0] on div "Video" at bounding box center [0, 0] width 0 height 0
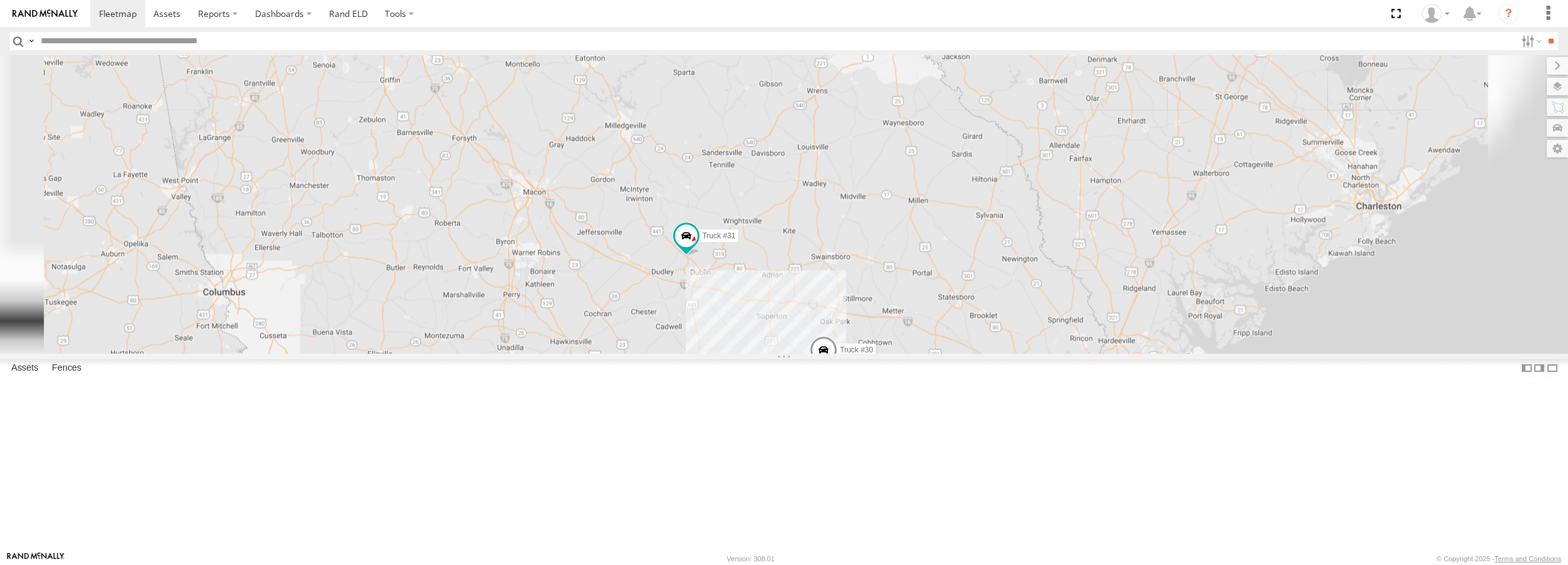
click at [0, 0] on link at bounding box center [0, 0] width 0 height 0
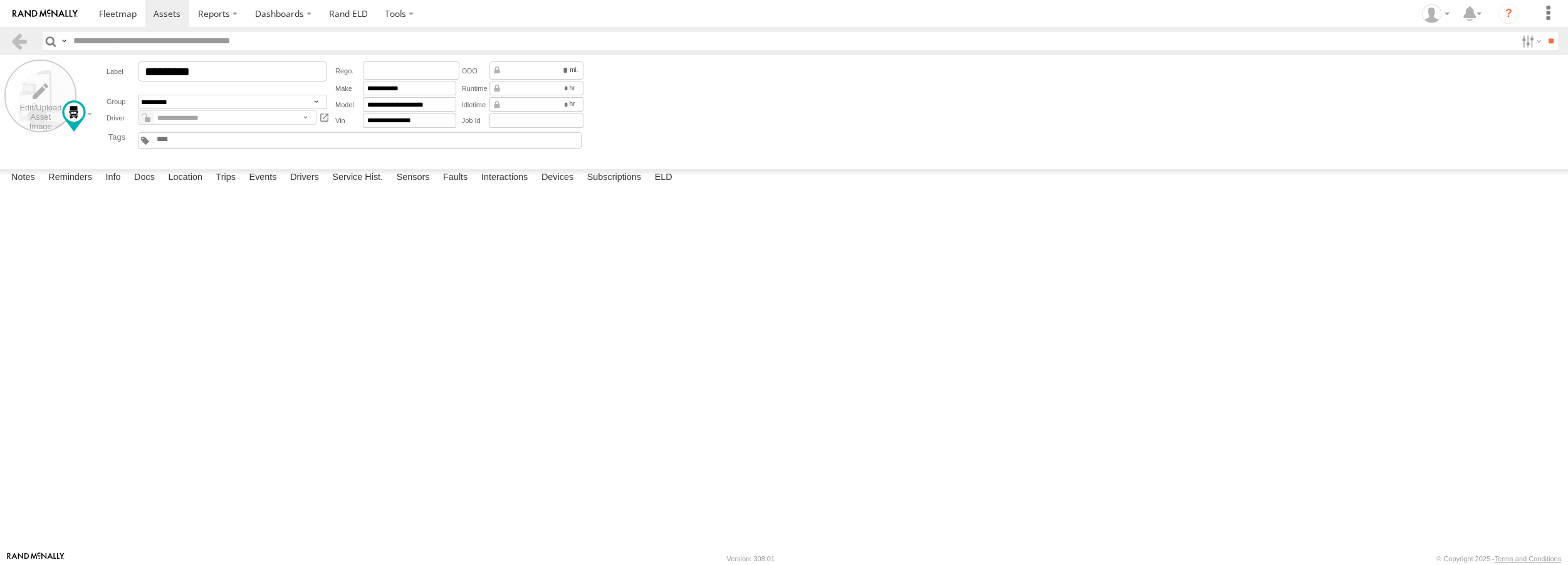
click at [34, 98] on label at bounding box center [40, 95] width 72 height 72
click at [0, 0] on label "Choose file to Upload" at bounding box center [0, 0] width 0 height 0
click at [0, 0] on input "file" at bounding box center [0, 0] width 0 height 0
click at [0, 0] on label "Close" at bounding box center [0, 0] width 0 height 0
click at [22, 41] on link at bounding box center [19, 41] width 18 height 18
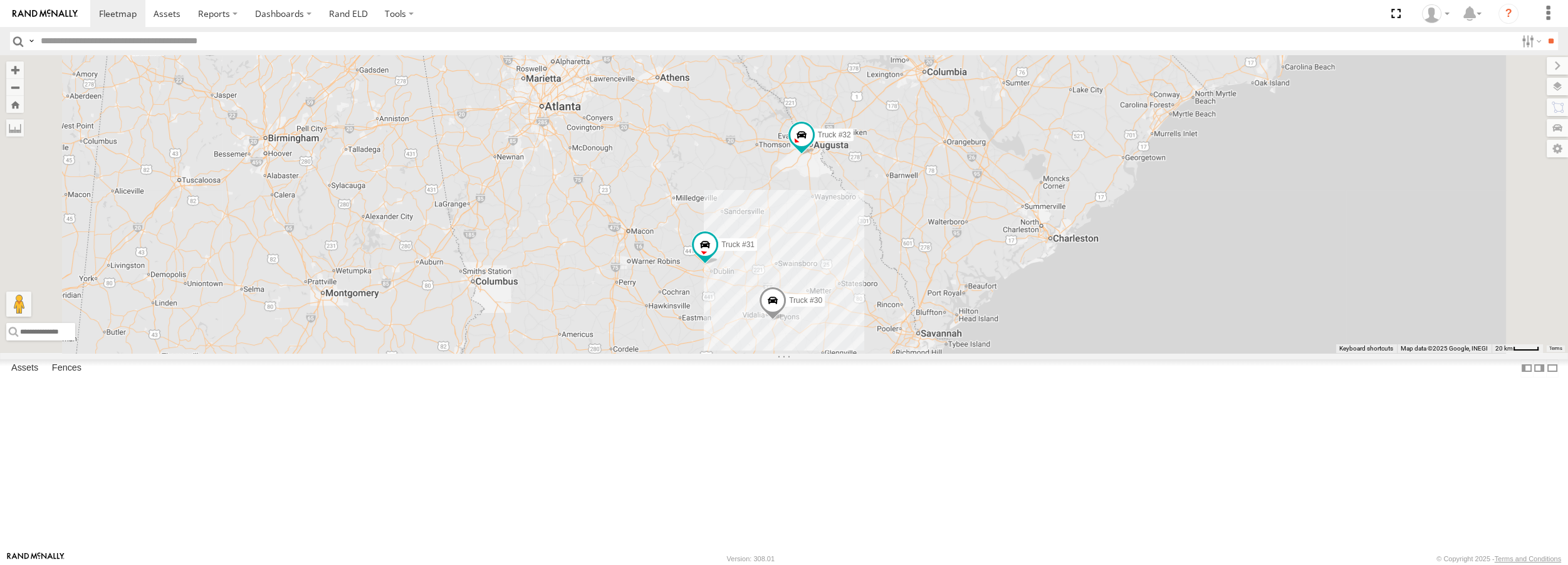
drag, startPoint x: 1143, startPoint y: 301, endPoint x: 1049, endPoint y: 306, distance: 94.1
click at [1049, 306] on div "Truck #30 Truck #31 Truck #32" at bounding box center [784, 204] width 1568 height 297
click at [0, 0] on div "Truck #31 All Assets US-441-BYP [GEOGRAPHIC_DATA] 32.5898 -82.95757 Video Truck…" at bounding box center [0, 0] width 0 height 0
click at [822, 305] on span "Truck #30" at bounding box center [806, 300] width 33 height 9
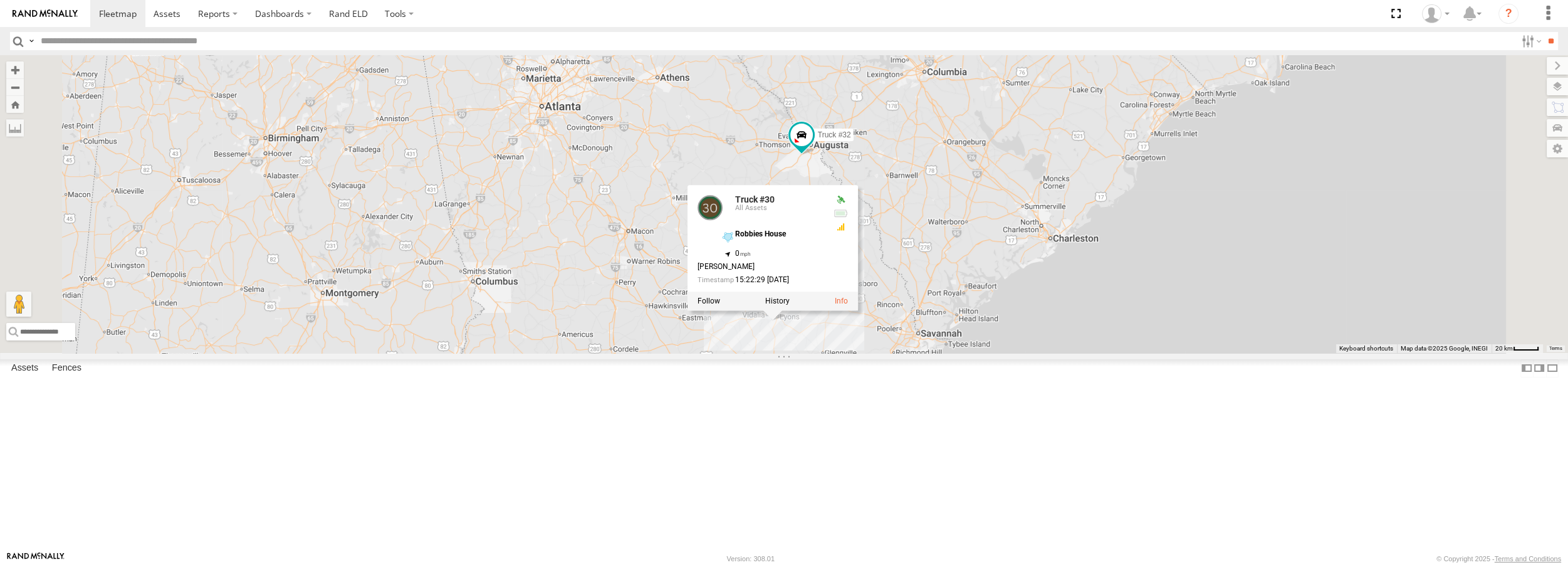
click at [858, 311] on div at bounding box center [772, 301] width 171 height 19
click at [813, 146] on span at bounding box center [802, 135] width 22 height 22
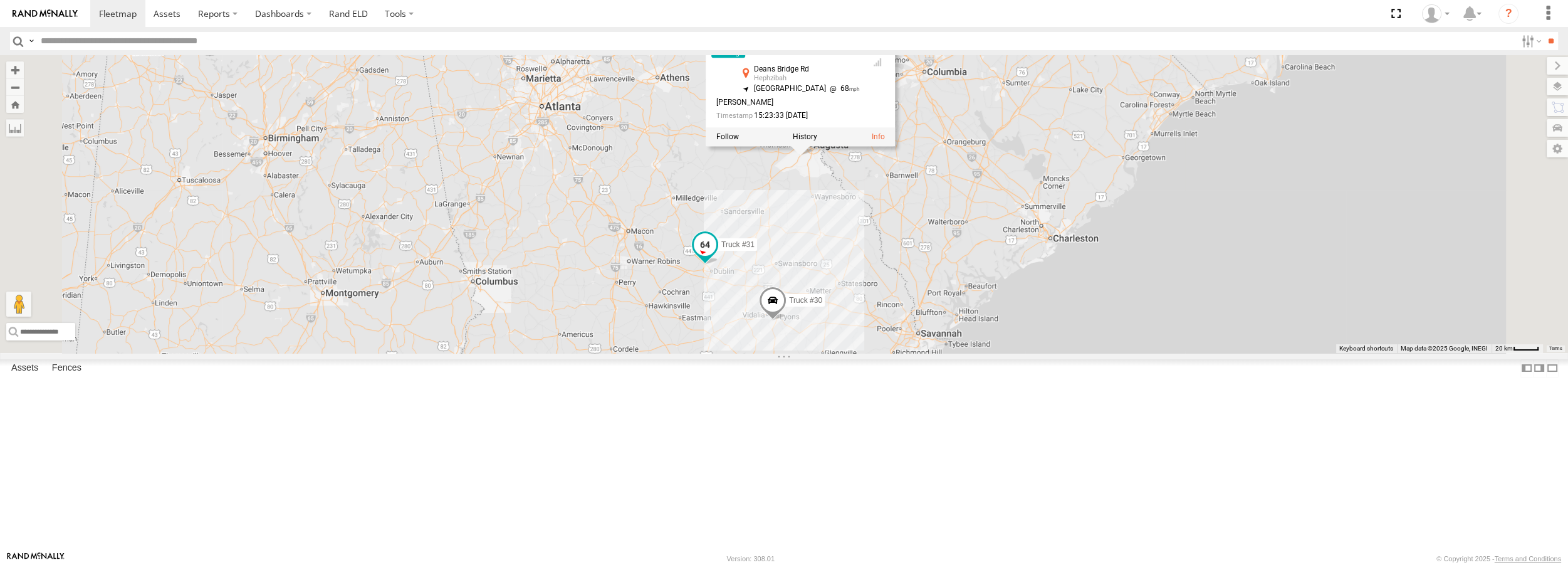
click at [716, 257] on span at bounding box center [705, 245] width 22 height 22
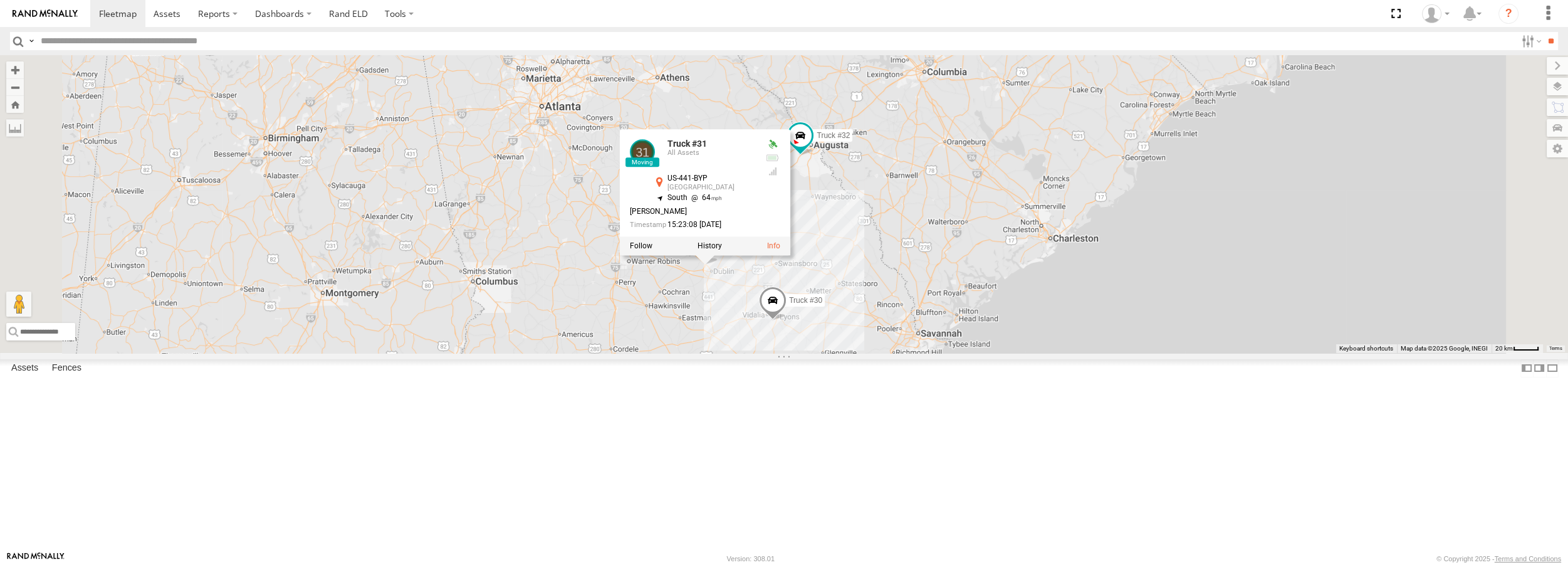
click at [1205, 288] on div "Truck #30 Truck #31 Truck #32 Truck #31 All Assets [GEOGRAPHIC_DATA]-441-BYP [G…" at bounding box center [784, 204] width 1568 height 297
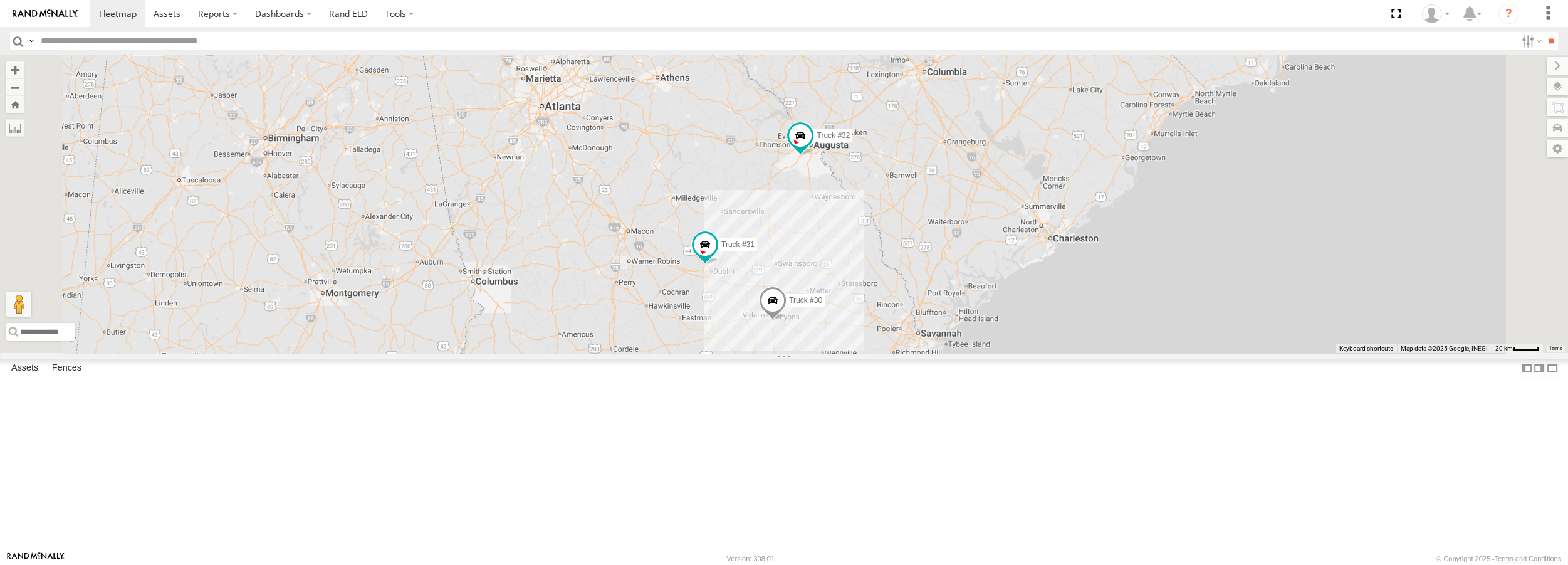
click at [1109, 306] on div "Truck #30 Truck #31 Truck #32" at bounding box center [784, 204] width 1568 height 297
